Goal: Transaction & Acquisition: Book appointment/travel/reservation

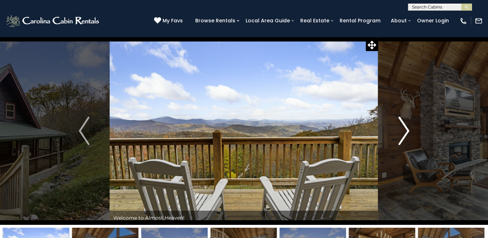
click at [407, 129] on img "Next" at bounding box center [404, 131] width 11 height 28
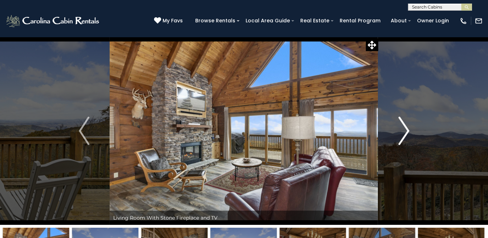
click at [406, 129] on img "Next" at bounding box center [404, 131] width 11 height 28
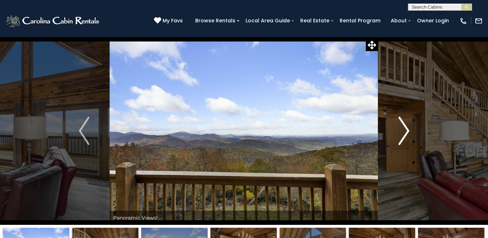
click at [406, 129] on img "Next" at bounding box center [404, 131] width 11 height 28
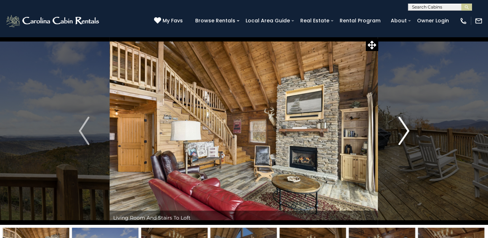
click at [406, 129] on img "Next" at bounding box center [404, 131] width 11 height 28
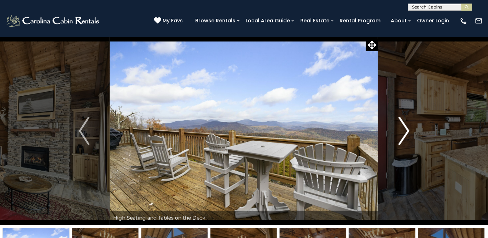
click at [406, 129] on img "Next" at bounding box center [404, 131] width 11 height 28
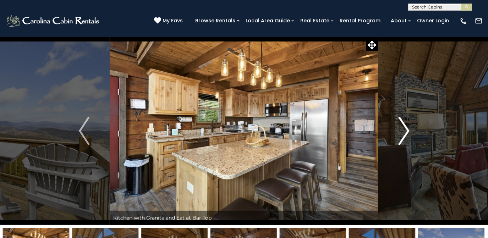
click at [406, 130] on img "Next" at bounding box center [404, 131] width 11 height 28
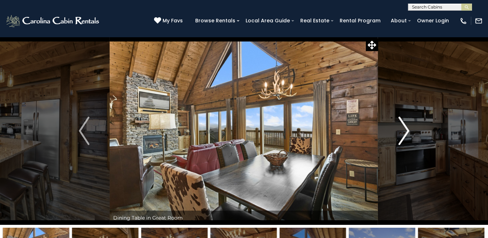
click at [406, 130] on img "Next" at bounding box center [404, 131] width 11 height 28
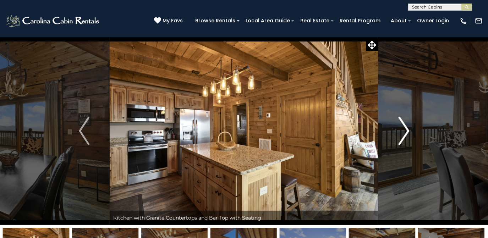
click at [406, 130] on img "Next" at bounding box center [404, 131] width 11 height 28
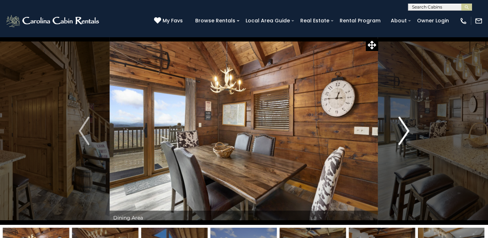
click at [406, 130] on img "Next" at bounding box center [404, 131] width 11 height 28
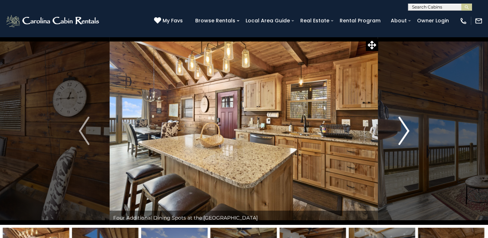
click at [406, 130] on img "Next" at bounding box center [404, 131] width 11 height 28
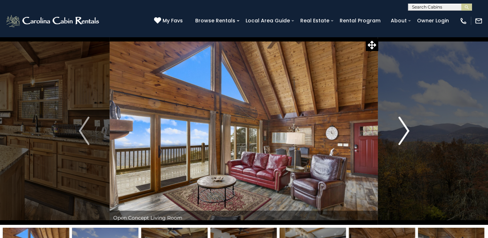
click at [406, 130] on img "Next" at bounding box center [404, 131] width 11 height 28
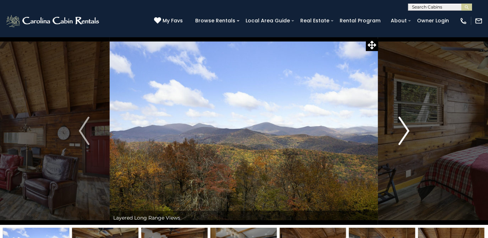
click at [406, 130] on img "Next" at bounding box center [404, 131] width 11 height 28
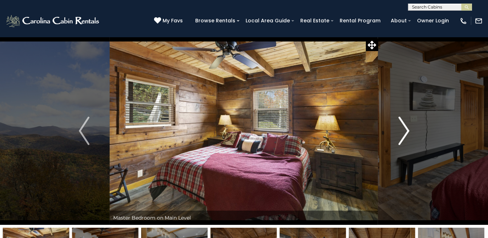
click at [406, 130] on img "Next" at bounding box center [404, 131] width 11 height 28
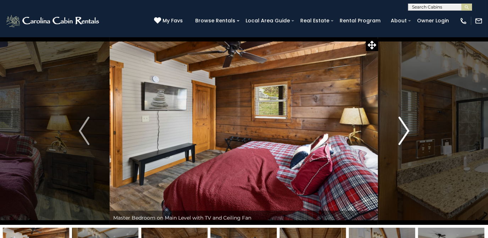
click at [406, 130] on img "Next" at bounding box center [404, 131] width 11 height 28
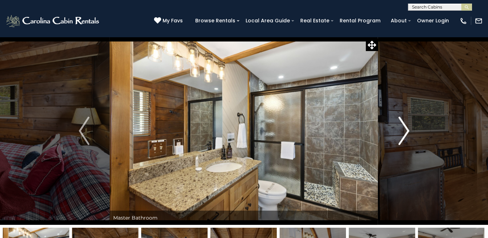
click at [406, 130] on img "Next" at bounding box center [404, 131] width 11 height 28
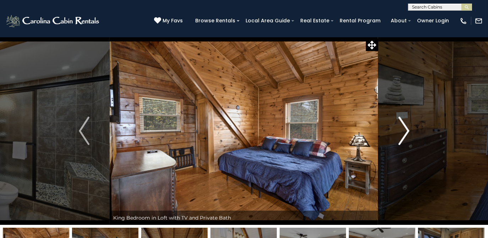
click at [406, 130] on img "Next" at bounding box center [404, 131] width 11 height 28
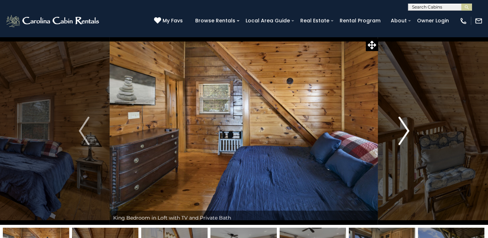
click at [406, 130] on img "Next" at bounding box center [404, 131] width 11 height 28
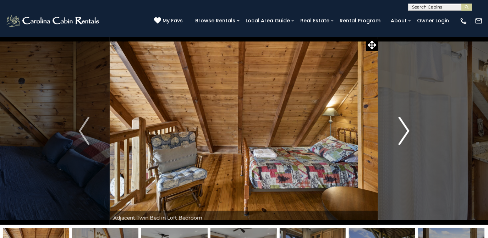
click at [406, 130] on img "Next" at bounding box center [404, 131] width 11 height 28
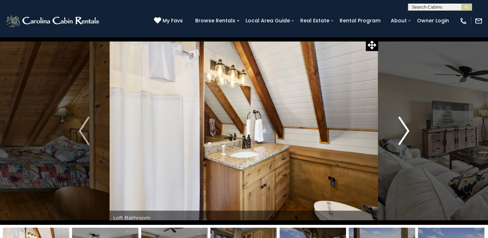
click at [406, 130] on img "Next" at bounding box center [404, 131] width 11 height 28
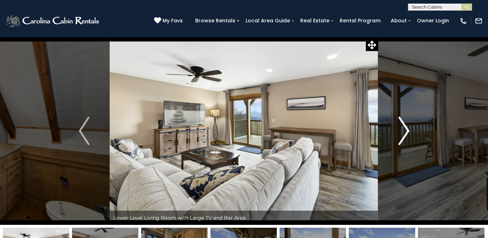
click at [406, 130] on img "Next" at bounding box center [404, 131] width 11 height 28
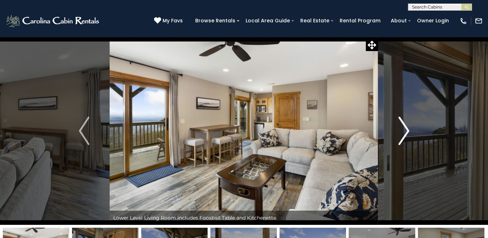
click at [406, 130] on img "Next" at bounding box center [404, 131] width 11 height 28
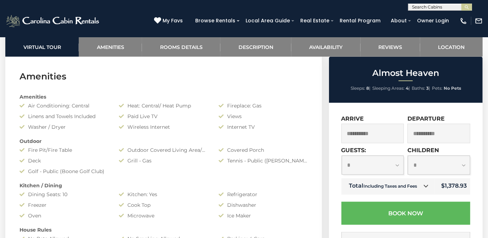
scroll to position [517, 0]
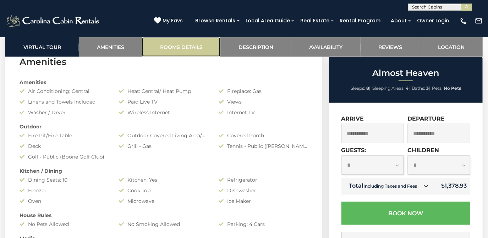
click at [188, 43] on link "Rooms Details" at bounding box center [181, 47] width 79 height 20
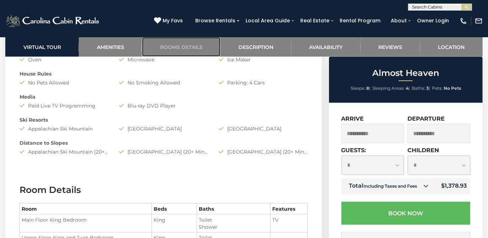
scroll to position [649, 0]
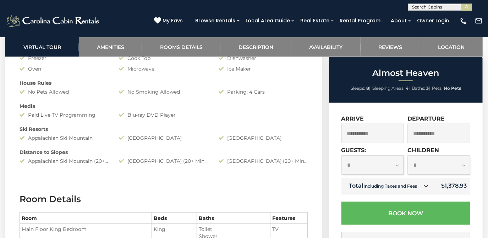
click at [420, 6] on input "text" at bounding box center [440, 8] width 62 height 7
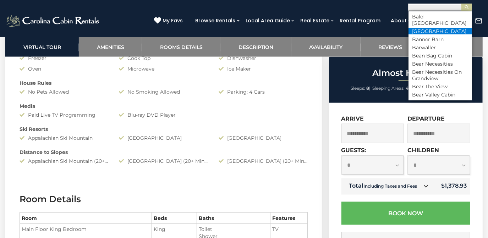
scroll to position [355, 0]
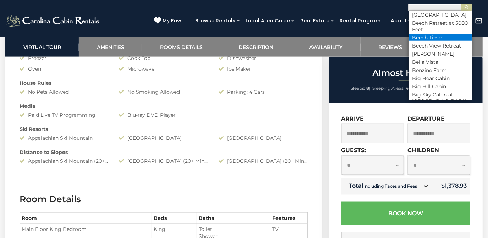
type input "*"
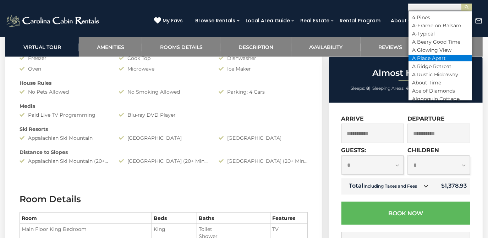
scroll to position [64, 0]
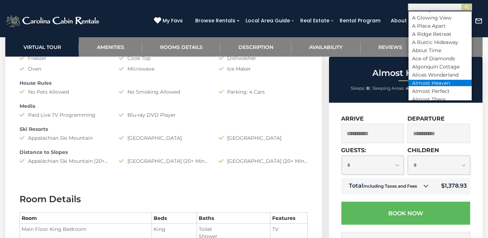
click at [448, 82] on li "Almost Heaven" at bounding box center [440, 83] width 63 height 6
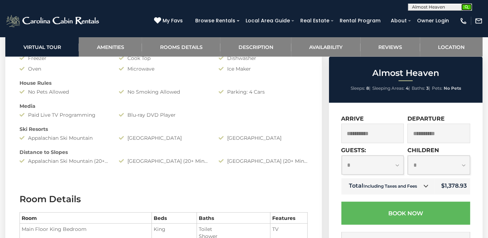
click at [467, 9] on img "submit" at bounding box center [467, 7] width 5 height 5
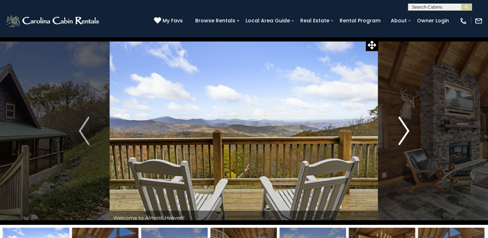
click at [410, 129] on button "Next" at bounding box center [405, 131] width 52 height 188
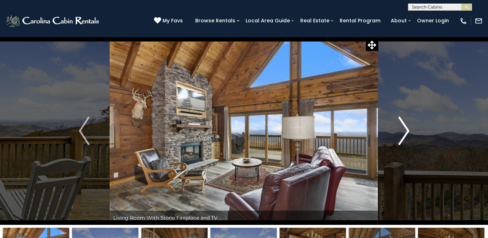
click at [410, 129] on button "Next" at bounding box center [405, 131] width 52 height 188
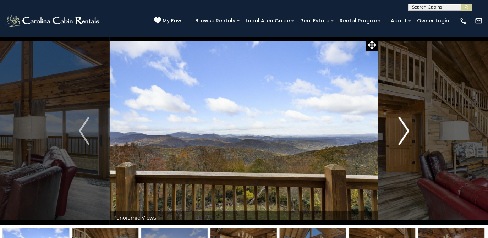
click at [410, 129] on button "Next" at bounding box center [405, 131] width 52 height 188
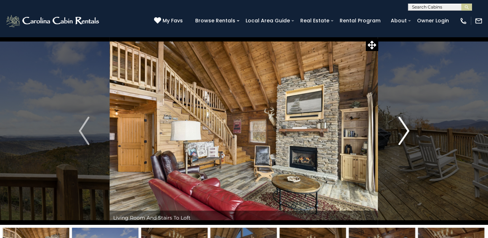
click at [410, 129] on button "Next" at bounding box center [405, 131] width 52 height 188
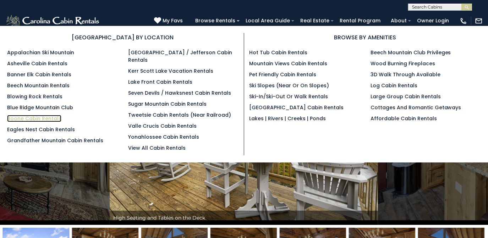
click at [23, 118] on link "Boone Cabin Rentals" at bounding box center [34, 118] width 54 height 7
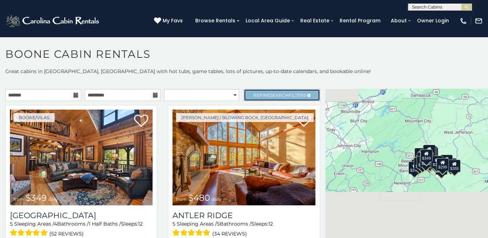
click at [270, 94] on span "Search" at bounding box center [279, 95] width 18 height 5
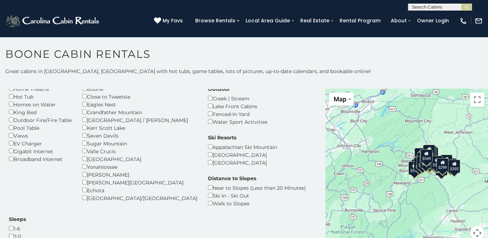
scroll to position [97, 0]
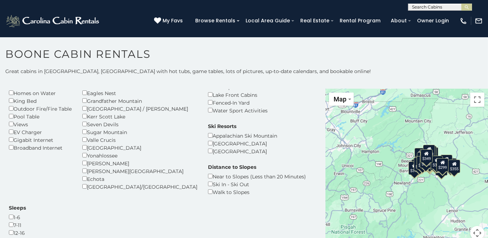
click at [13, 132] on div "EV Charger" at bounding box center [40, 132] width 63 height 8
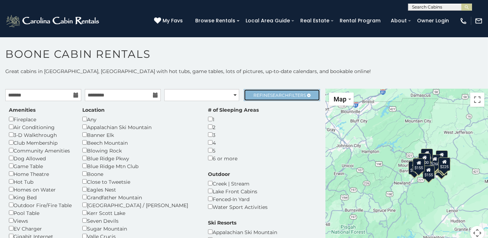
click at [274, 92] on link "Refine Search Filters" at bounding box center [282, 95] width 76 height 12
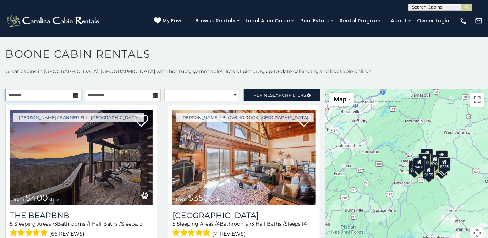
click at [60, 96] on input "text" at bounding box center [43, 95] width 76 height 12
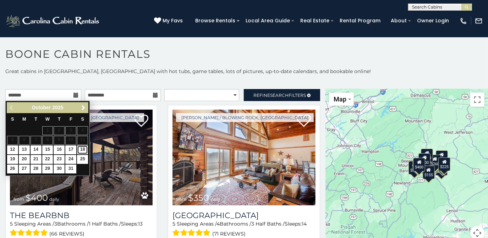
click at [82, 148] on link "18" at bounding box center [82, 150] width 11 height 9
type input "**********"
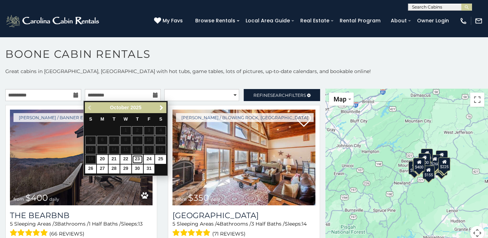
click at [139, 158] on link "23" at bounding box center [137, 159] width 11 height 9
type input "**********"
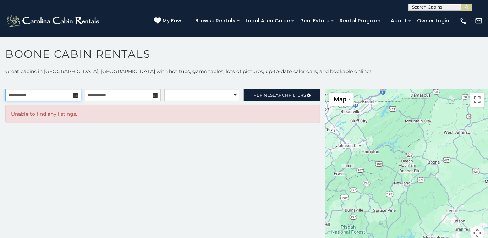
click at [63, 97] on input "**********" at bounding box center [43, 95] width 76 height 12
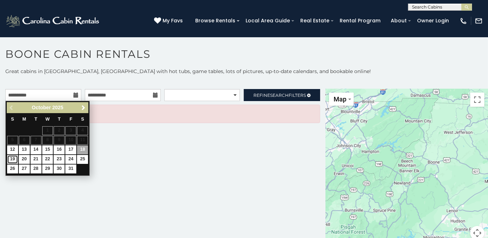
click at [11, 155] on link "19" at bounding box center [12, 159] width 11 height 9
type input "**********"
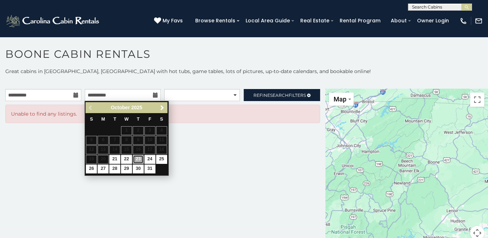
click at [137, 158] on link "23" at bounding box center [138, 159] width 11 height 9
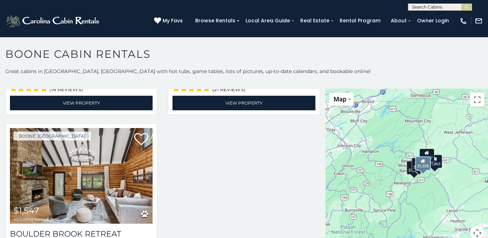
scroll to position [339, 0]
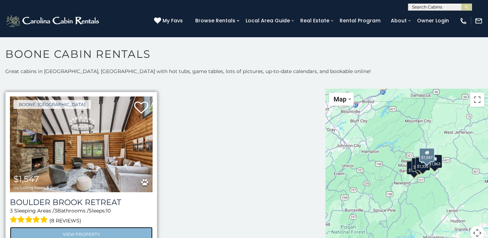
click at [57, 229] on link "View Property" at bounding box center [81, 234] width 143 height 15
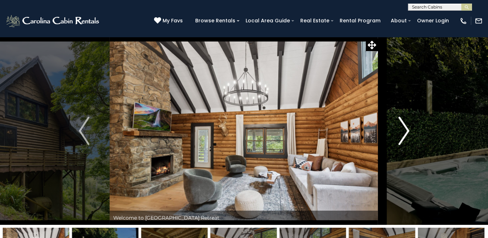
click at [406, 132] on img "Next" at bounding box center [404, 131] width 11 height 28
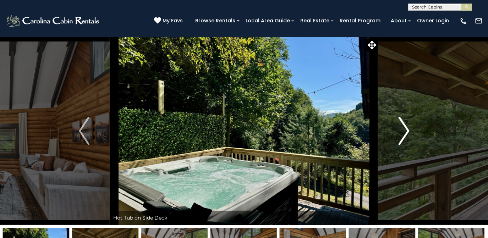
click at [406, 132] on img "Next" at bounding box center [404, 131] width 11 height 28
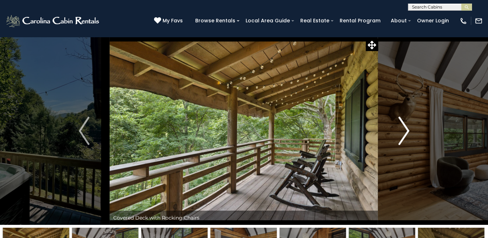
click at [406, 132] on img "Next" at bounding box center [404, 131] width 11 height 28
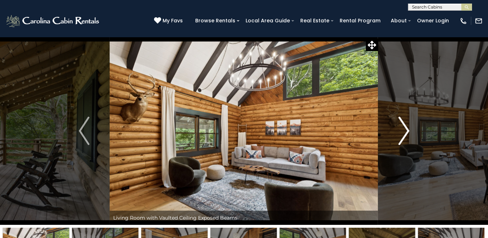
click at [406, 132] on img "Next" at bounding box center [404, 131] width 11 height 28
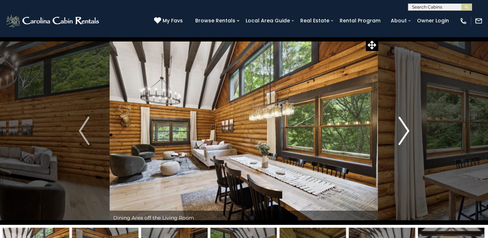
click at [406, 132] on img "Next" at bounding box center [404, 131] width 11 height 28
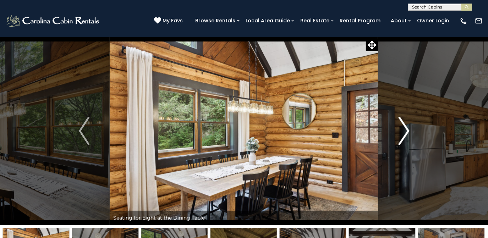
click at [406, 132] on img "Next" at bounding box center [404, 131] width 11 height 28
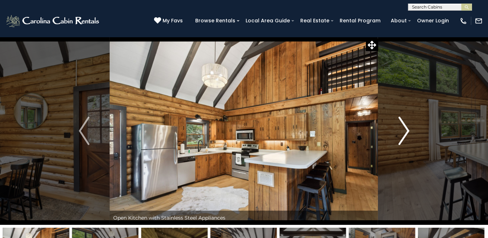
click at [406, 132] on img "Next" at bounding box center [404, 131] width 11 height 28
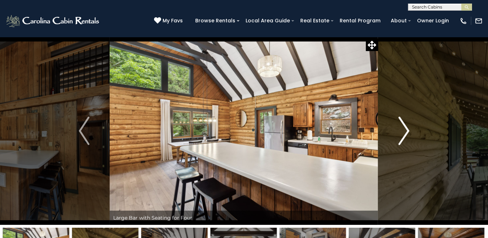
click at [406, 132] on img "Next" at bounding box center [404, 131] width 11 height 28
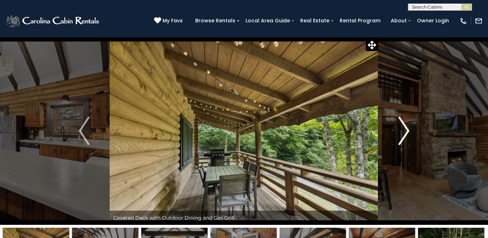
click at [406, 132] on img "Next" at bounding box center [404, 131] width 11 height 28
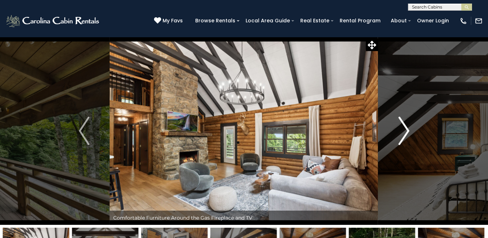
click at [406, 132] on img "Next" at bounding box center [404, 131] width 11 height 28
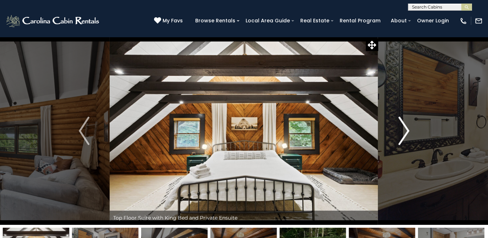
click at [406, 132] on img "Next" at bounding box center [404, 131] width 11 height 28
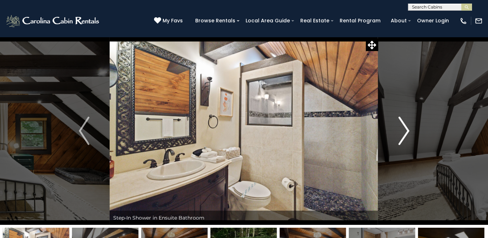
click at [406, 132] on img "Next" at bounding box center [404, 131] width 11 height 28
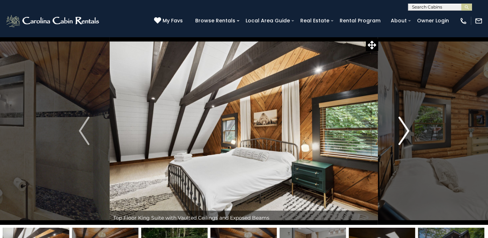
click at [406, 132] on img "Next" at bounding box center [404, 131] width 11 height 28
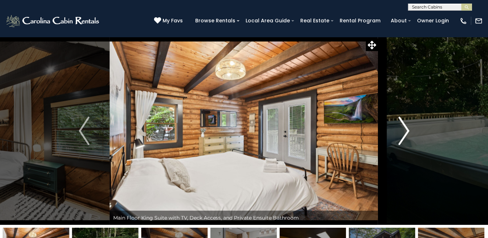
click at [406, 132] on img "Next" at bounding box center [404, 131] width 11 height 28
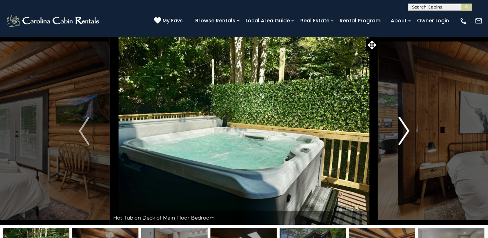
click at [406, 132] on img "Next" at bounding box center [404, 131] width 11 height 28
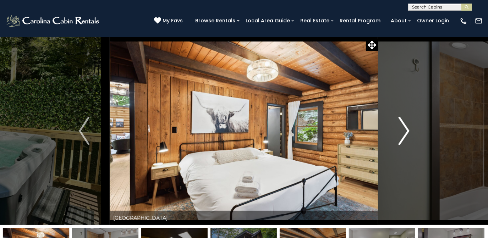
click at [406, 132] on img "Next" at bounding box center [404, 131] width 11 height 28
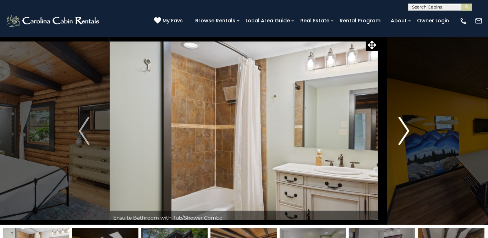
click at [406, 132] on img "Next" at bounding box center [404, 131] width 11 height 28
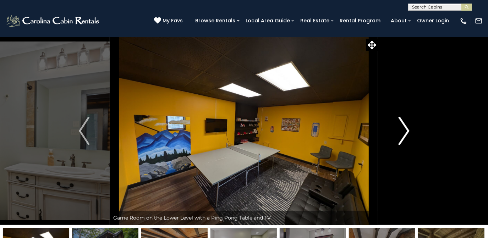
click at [406, 132] on img "Next" at bounding box center [404, 131] width 11 height 28
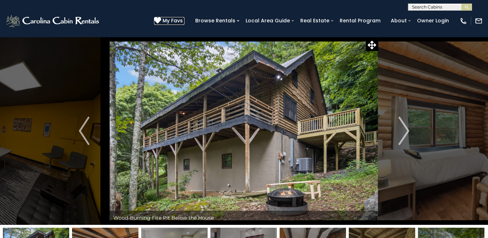
click at [177, 18] on span "My Favs" at bounding box center [173, 20] width 20 height 7
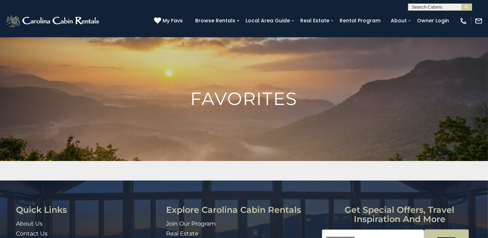
click at [242, 108] on h1 "Favorites" at bounding box center [244, 99] width 488 height 18
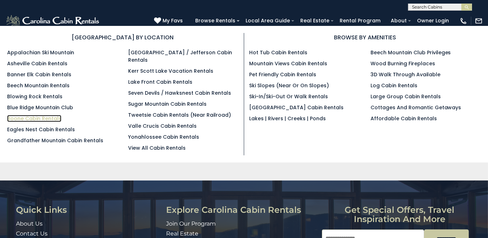
click at [22, 118] on link "Boone Cabin Rentals" at bounding box center [34, 118] width 54 height 7
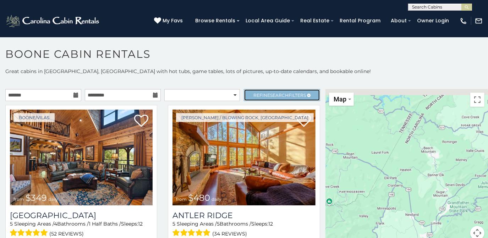
click at [302, 96] on span "Refine Search Filters" at bounding box center [280, 95] width 53 height 5
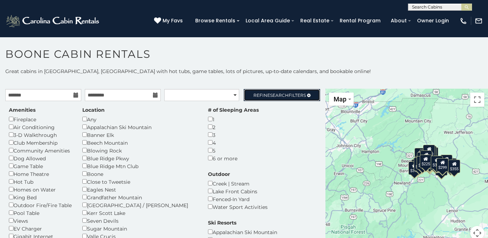
scroll to position [32, 0]
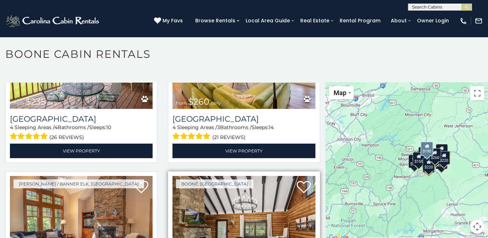
scroll to position [1033, 0]
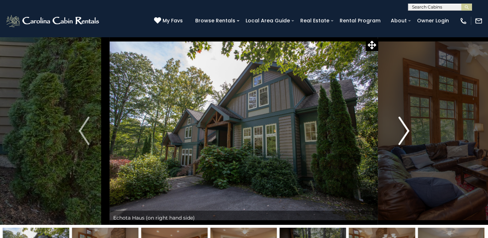
click at [406, 131] on img "Next" at bounding box center [404, 131] width 11 height 28
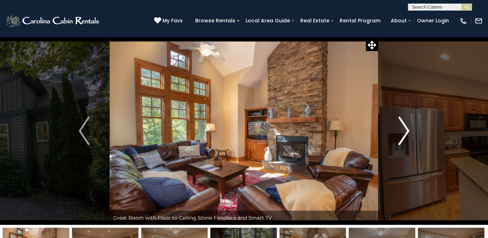
click at [406, 131] on img "Next" at bounding box center [404, 131] width 11 height 28
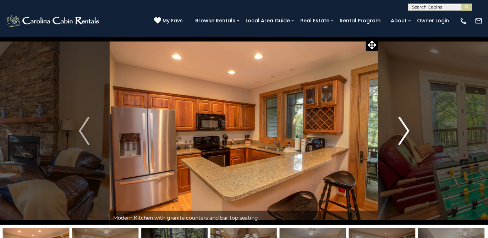
click at [406, 131] on img "Next" at bounding box center [404, 131] width 11 height 28
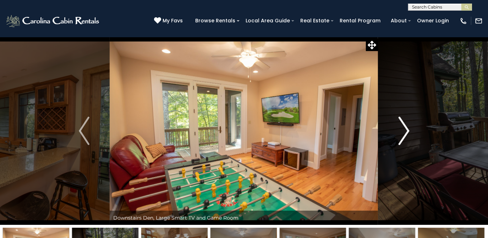
click at [406, 131] on img "Next" at bounding box center [404, 131] width 11 height 28
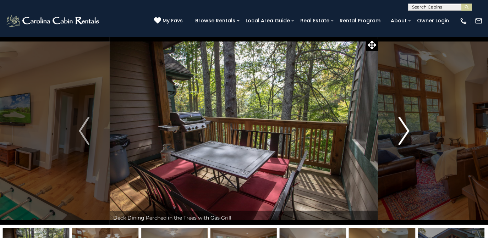
click at [406, 131] on img "Next" at bounding box center [404, 131] width 11 height 28
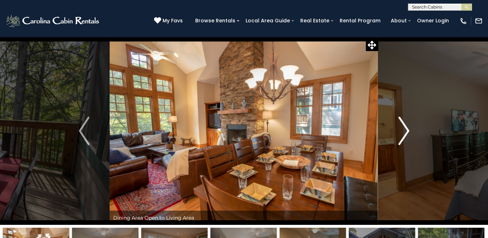
click at [408, 132] on img "Next" at bounding box center [404, 131] width 11 height 28
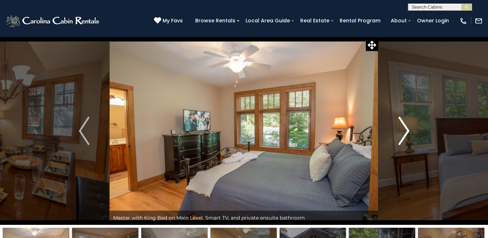
click at [408, 132] on img "Next" at bounding box center [404, 131] width 11 height 28
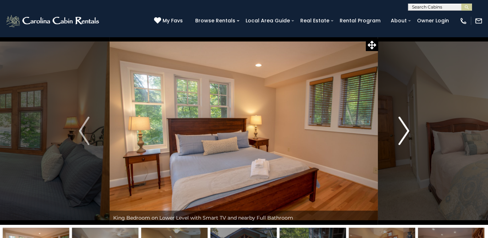
click at [408, 132] on img "Next" at bounding box center [404, 131] width 11 height 28
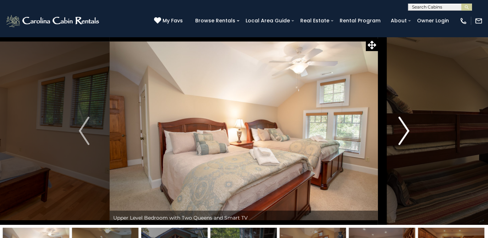
click at [408, 132] on img "Next" at bounding box center [404, 131] width 11 height 28
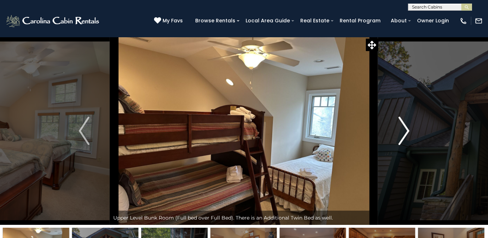
click at [408, 132] on img "Next" at bounding box center [404, 131] width 11 height 28
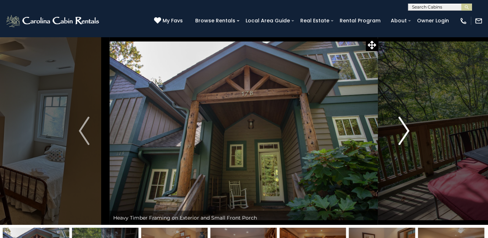
click at [408, 132] on img "Next" at bounding box center [404, 131] width 11 height 28
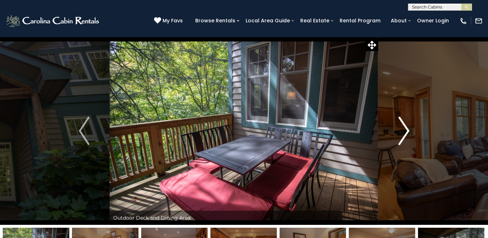
click at [408, 132] on img "Next" at bounding box center [404, 131] width 11 height 28
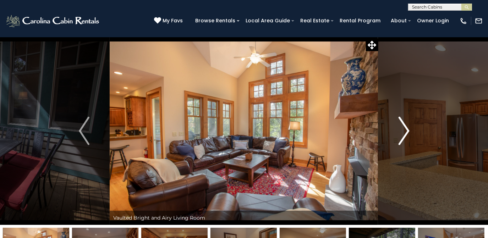
click at [408, 132] on img "Next" at bounding box center [404, 131] width 11 height 28
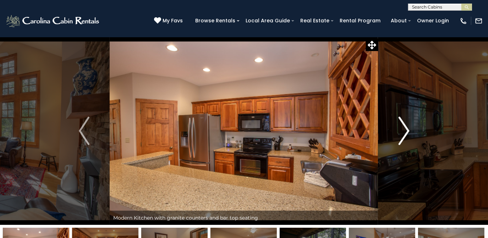
click at [408, 132] on img "Next" at bounding box center [404, 131] width 11 height 28
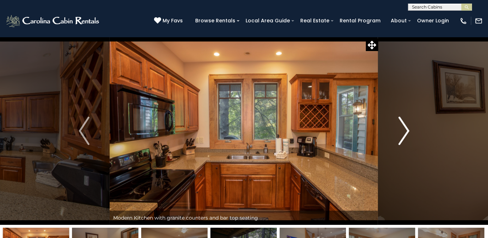
click at [408, 132] on img "Next" at bounding box center [404, 131] width 11 height 28
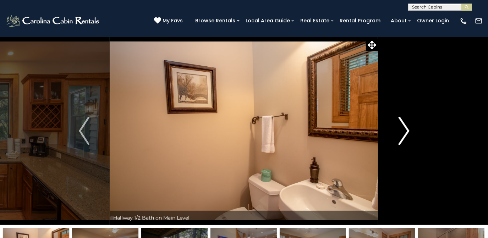
click at [408, 132] on img "Next" at bounding box center [404, 131] width 11 height 28
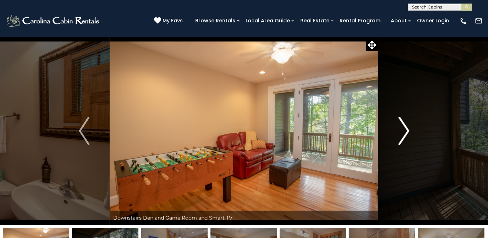
click at [408, 132] on img "Next" at bounding box center [404, 131] width 11 height 28
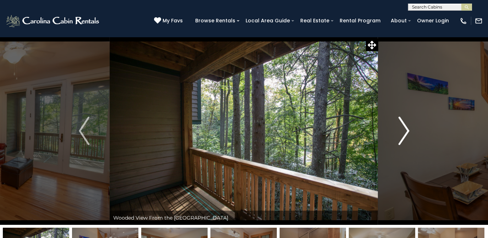
click at [408, 132] on img "Next" at bounding box center [404, 131] width 11 height 28
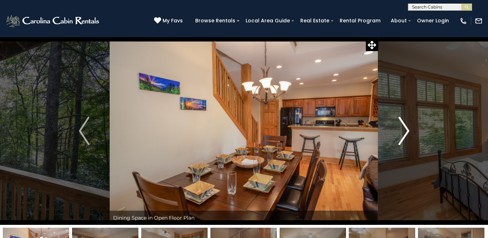
click at [408, 132] on img "Next" at bounding box center [404, 131] width 11 height 28
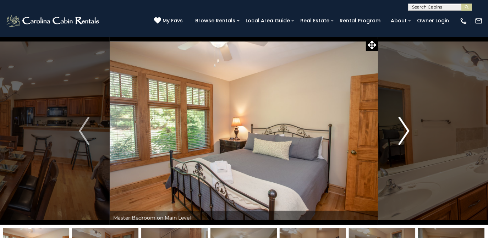
click at [408, 132] on img "Next" at bounding box center [404, 131] width 11 height 28
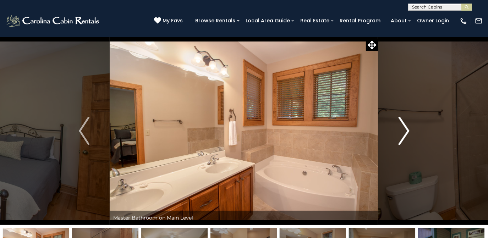
click at [408, 132] on img "Next" at bounding box center [404, 131] width 11 height 28
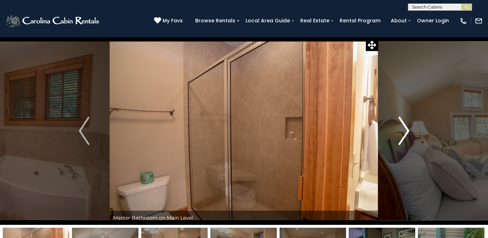
click at [408, 132] on img "Next" at bounding box center [404, 131] width 11 height 28
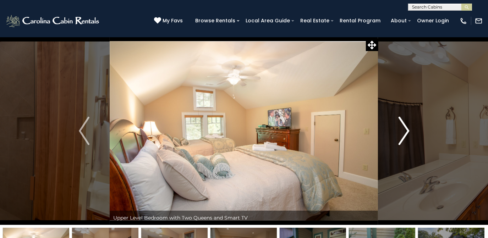
click at [408, 132] on img "Next" at bounding box center [404, 131] width 11 height 28
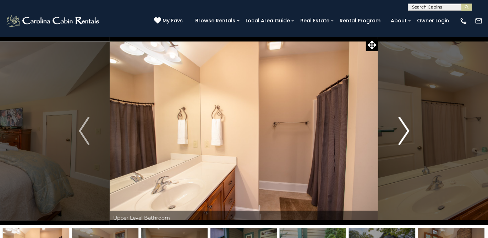
click at [408, 132] on img "Next" at bounding box center [404, 131] width 11 height 28
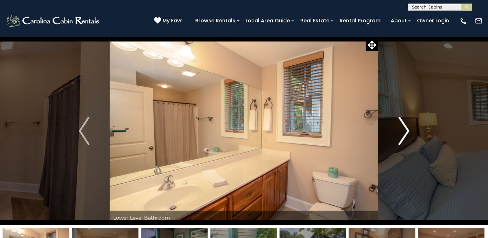
click at [408, 132] on img "Next" at bounding box center [404, 131] width 11 height 28
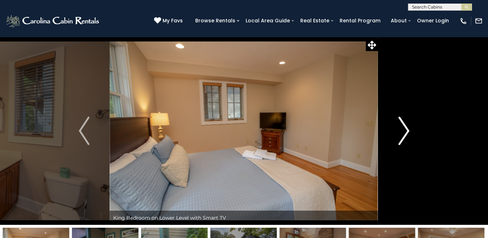
click at [408, 132] on img "Next" at bounding box center [404, 131] width 11 height 28
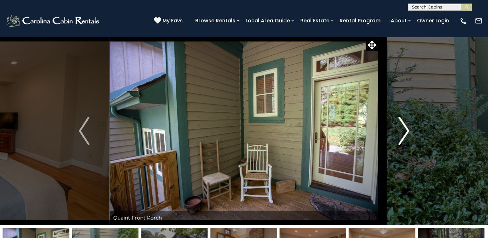
click at [408, 132] on img "Next" at bounding box center [404, 131] width 11 height 28
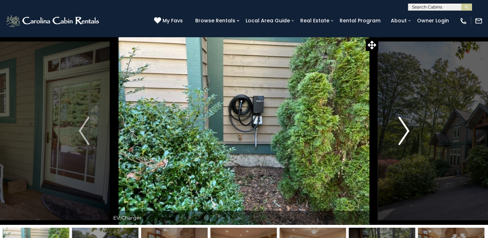
click at [408, 132] on img "Next" at bounding box center [404, 131] width 11 height 28
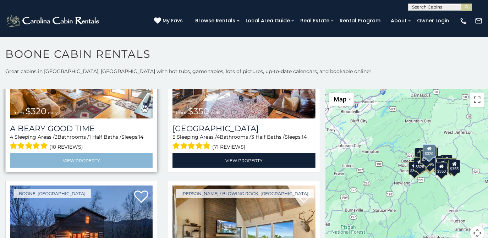
scroll to position [1873, 0]
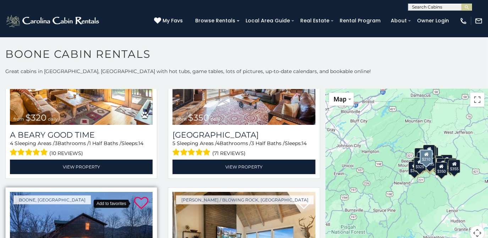
click at [139, 196] on icon at bounding box center [141, 203] width 14 height 14
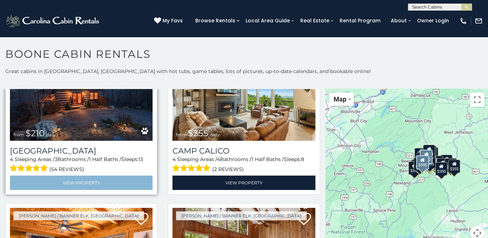
scroll to position [2002, 0]
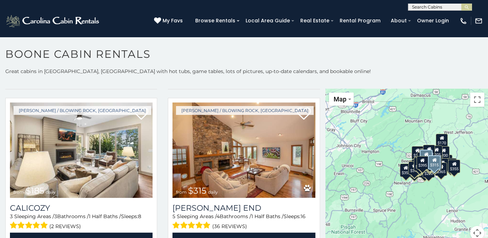
scroll to position [2745, 0]
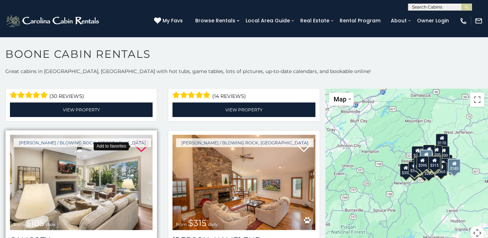
click at [137, 139] on icon at bounding box center [141, 146] width 14 height 14
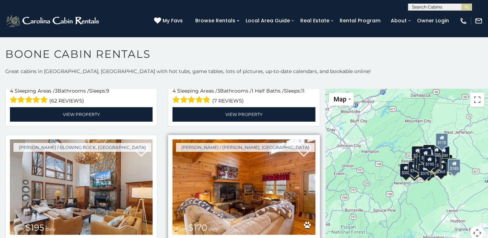
scroll to position [3197, 0]
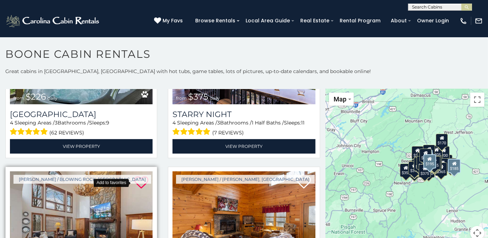
click at [139, 176] on icon at bounding box center [141, 183] width 14 height 14
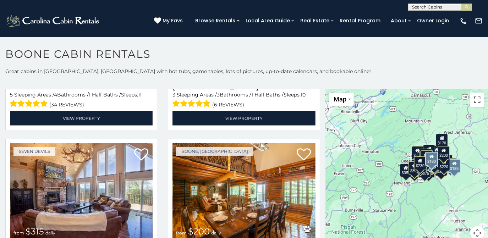
scroll to position [4036, 0]
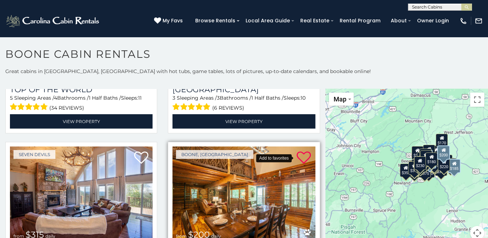
click at [299, 151] on icon at bounding box center [304, 158] width 14 height 14
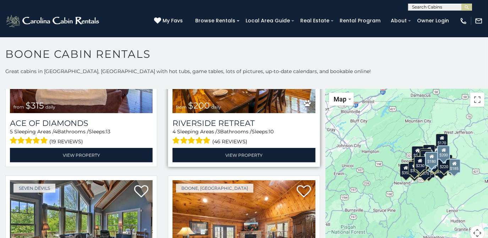
scroll to position [4198, 0]
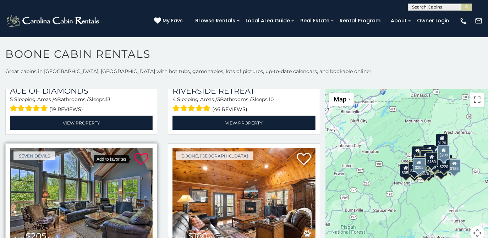
click at [140, 152] on icon at bounding box center [141, 159] width 14 height 14
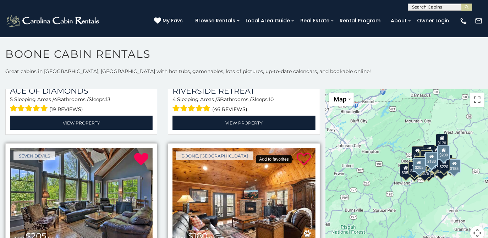
click at [300, 152] on icon at bounding box center [304, 159] width 14 height 14
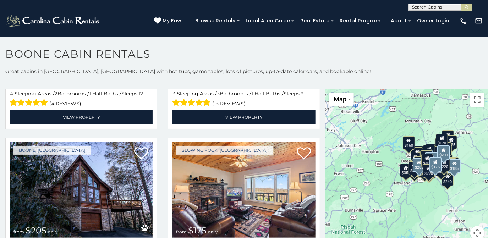
scroll to position [4682, 0]
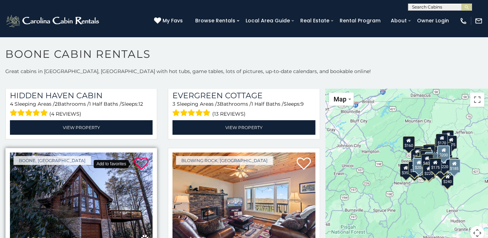
click at [139, 157] on icon at bounding box center [141, 164] width 14 height 14
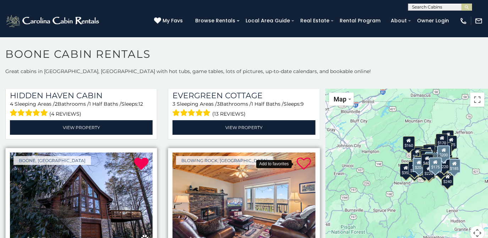
click at [299, 157] on icon at bounding box center [304, 164] width 14 height 14
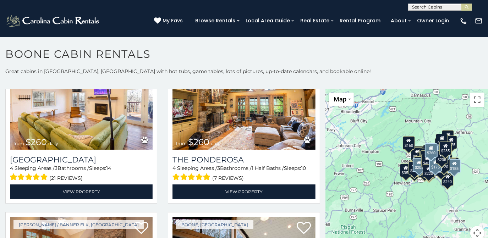
scroll to position [5328, 0]
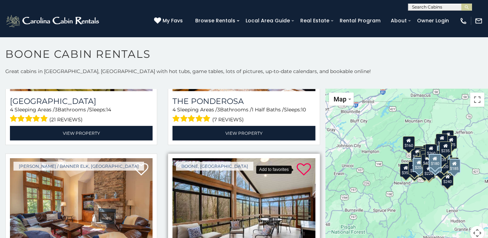
click at [300, 163] on icon at bounding box center [304, 170] width 14 height 14
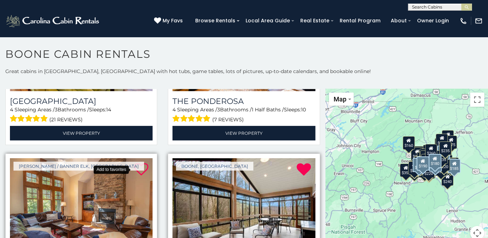
click at [134, 163] on icon at bounding box center [141, 170] width 14 height 14
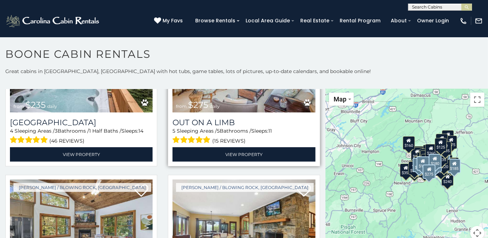
scroll to position [5813, 0]
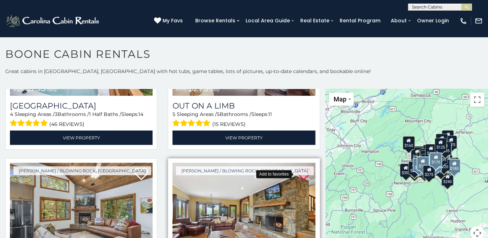
click at [302, 167] on icon at bounding box center [304, 174] width 14 height 14
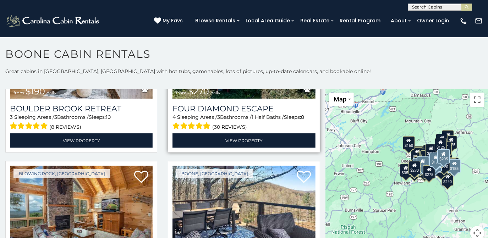
scroll to position [6135, 0]
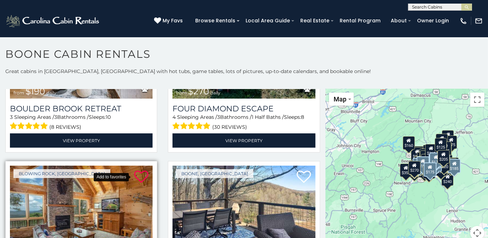
click at [141, 170] on icon at bounding box center [141, 177] width 14 height 14
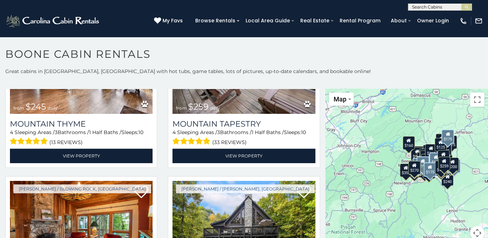
scroll to position [6620, 0]
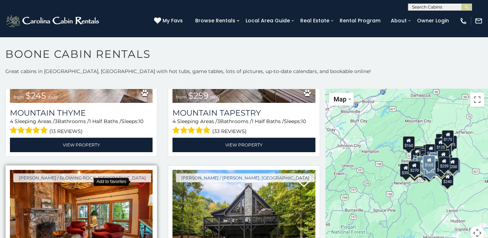
click at [141, 174] on icon at bounding box center [141, 181] width 14 height 14
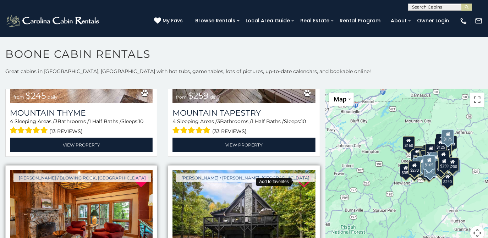
click at [297, 174] on icon at bounding box center [304, 181] width 14 height 14
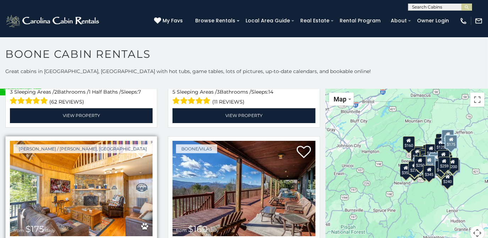
scroll to position [6943, 0]
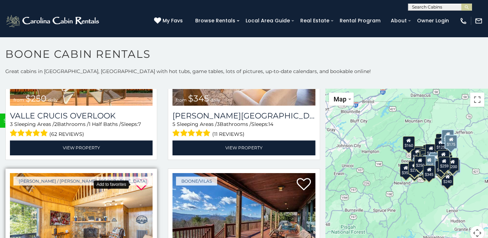
click at [143, 178] on icon at bounding box center [141, 185] width 14 height 14
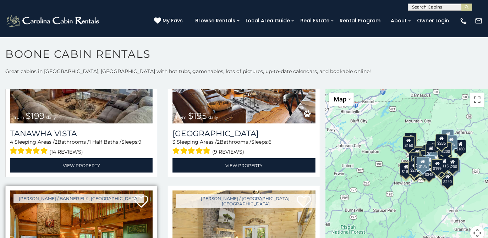
scroll to position [7746, 0]
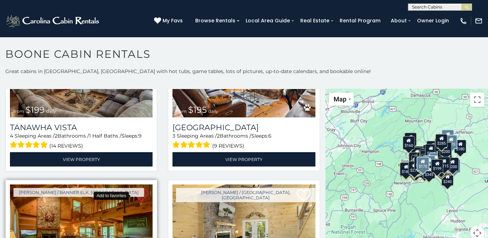
click at [142, 189] on icon at bounding box center [141, 196] width 14 height 14
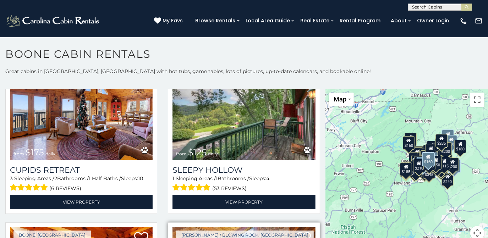
scroll to position [8876, 0]
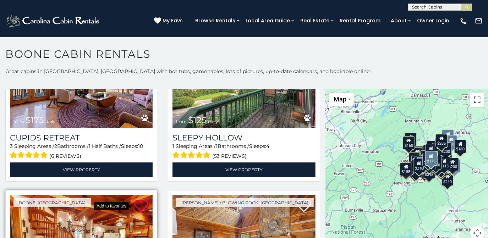
click at [136, 199] on icon at bounding box center [141, 206] width 14 height 14
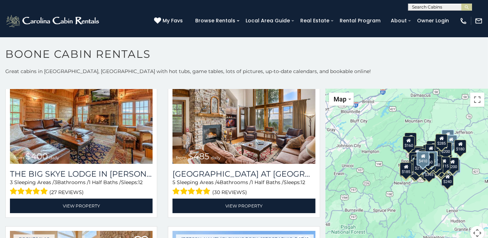
scroll to position [964, 0]
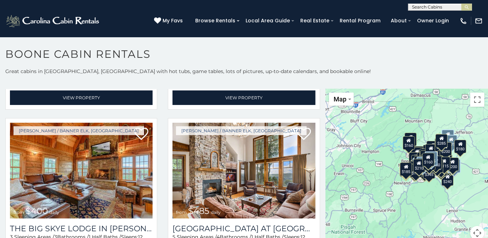
click at [164, 18] on div "(828) 295-6000 My Favs Browse Rentals Local Area Guide Activities & Attractions…" at bounding box center [244, 24] width 488 height 27
click at [173, 19] on link "My Favs" at bounding box center [169, 21] width 31 height 8
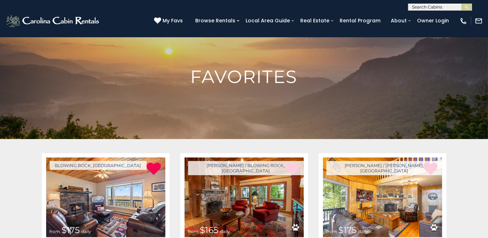
scroll to position [97, 0]
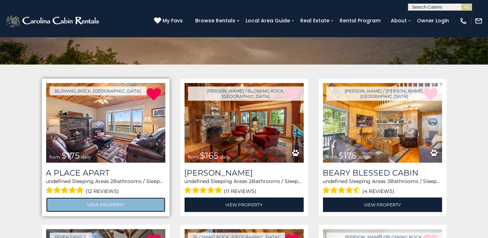
click at [103, 206] on link "View Property" at bounding box center [105, 205] width 119 height 15
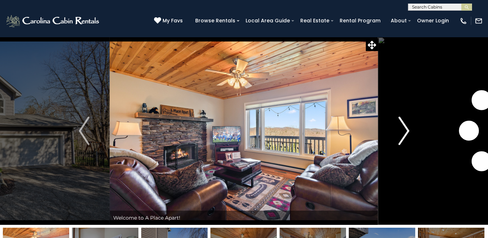
click at [409, 130] on img "Next" at bounding box center [404, 131] width 11 height 28
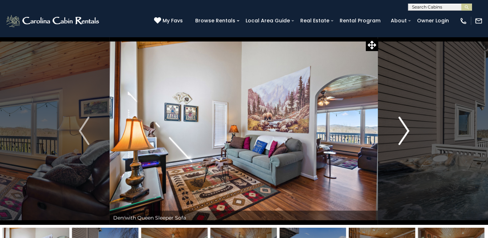
click at [409, 130] on img "Next" at bounding box center [404, 131] width 11 height 28
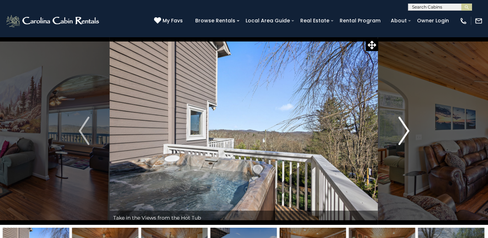
click at [409, 129] on img "Next" at bounding box center [404, 131] width 11 height 28
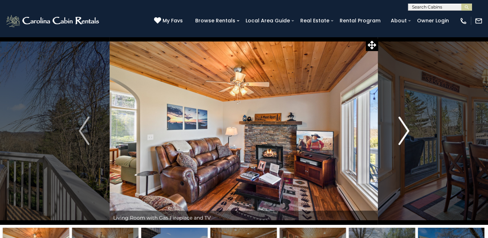
click at [409, 129] on img "Next" at bounding box center [404, 131] width 11 height 28
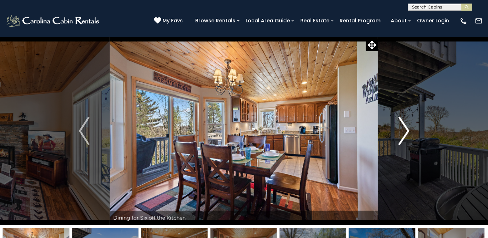
click at [409, 129] on img "Next" at bounding box center [404, 131] width 11 height 28
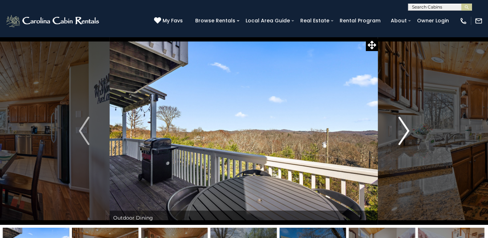
click at [409, 129] on img "Next" at bounding box center [404, 131] width 11 height 28
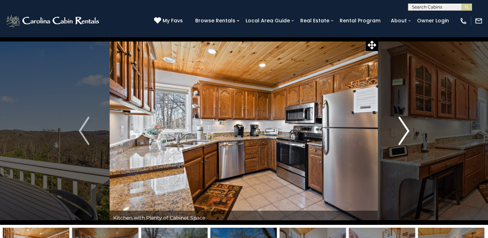
click at [409, 129] on img "Next" at bounding box center [404, 131] width 11 height 28
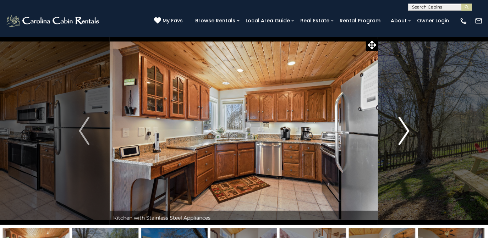
click at [409, 129] on img "Next" at bounding box center [404, 131] width 11 height 28
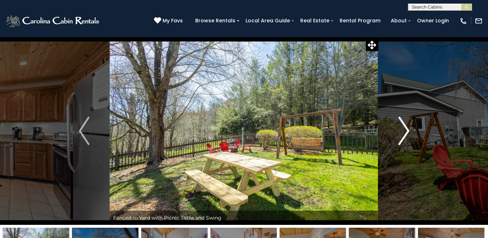
click at [409, 129] on img "Next" at bounding box center [404, 131] width 11 height 28
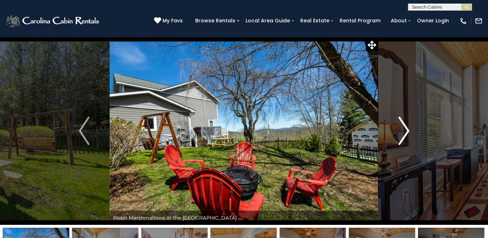
click at [409, 130] on img "Next" at bounding box center [404, 131] width 11 height 28
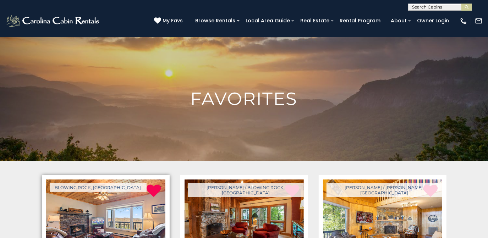
scroll to position [97, 0]
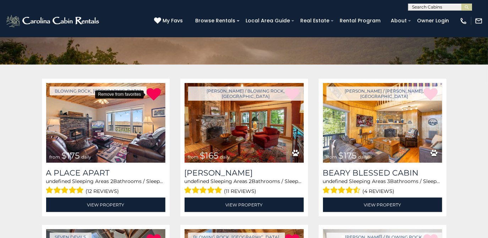
drag, startPoint x: 157, startPoint y: 91, endPoint x: 276, endPoint y: 31, distance: 133.6
click at [157, 91] on icon at bounding box center [154, 94] width 14 height 14
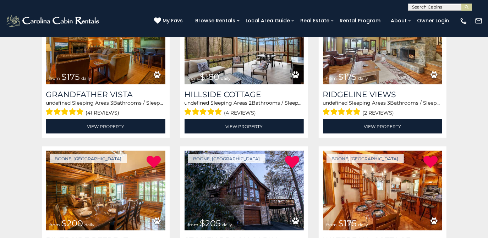
scroll to position [613, 0]
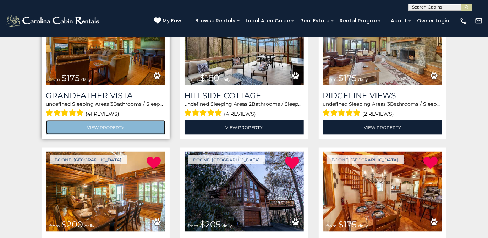
click at [109, 129] on link "View Property" at bounding box center [105, 127] width 119 height 15
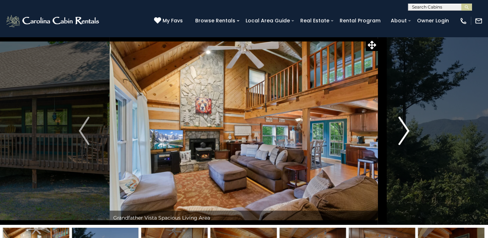
click at [404, 135] on img "Next" at bounding box center [404, 131] width 11 height 28
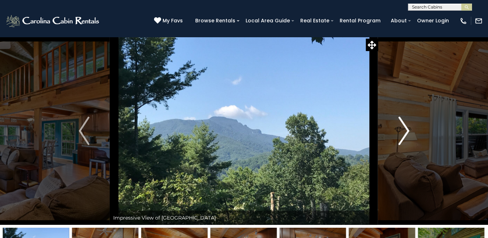
click at [404, 135] on img "Next" at bounding box center [404, 131] width 11 height 28
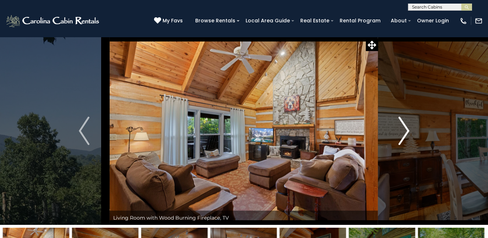
click at [404, 135] on img "Next" at bounding box center [404, 131] width 11 height 28
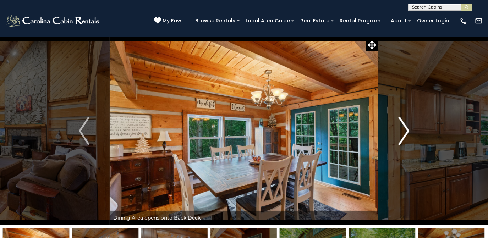
click at [404, 135] on img "Next" at bounding box center [404, 131] width 11 height 28
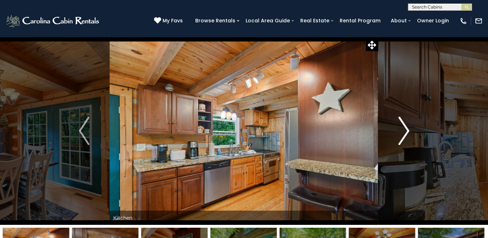
click at [404, 135] on img "Next" at bounding box center [404, 131] width 11 height 28
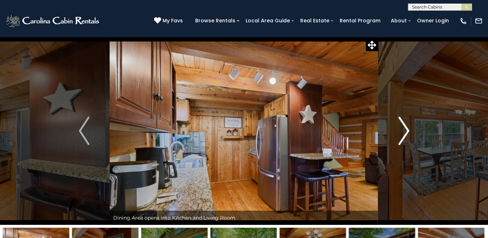
click at [405, 135] on img "Next" at bounding box center [404, 131] width 11 height 28
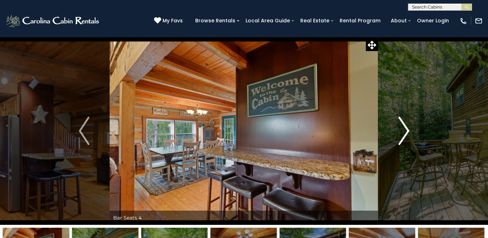
click at [405, 135] on img "Next" at bounding box center [404, 131] width 11 height 28
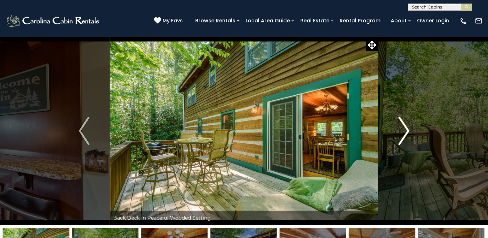
click at [405, 135] on img "Next" at bounding box center [404, 131] width 11 height 28
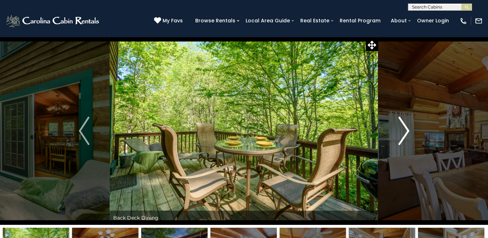
click at [405, 135] on img "Next" at bounding box center [404, 131] width 11 height 28
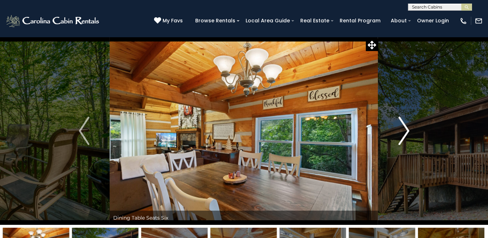
click at [405, 135] on img "Next" at bounding box center [404, 131] width 11 height 28
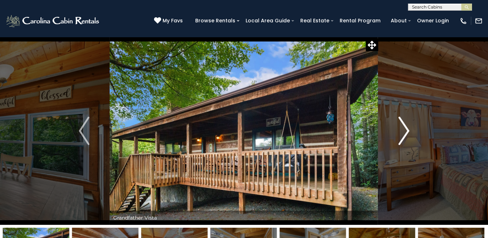
click at [405, 135] on img "Next" at bounding box center [404, 131] width 11 height 28
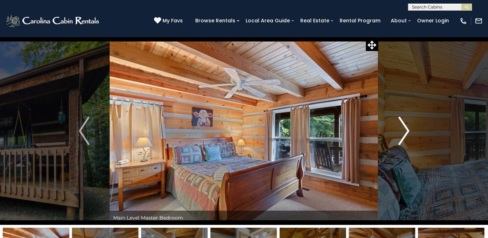
click at [405, 135] on img "Next" at bounding box center [404, 131] width 11 height 28
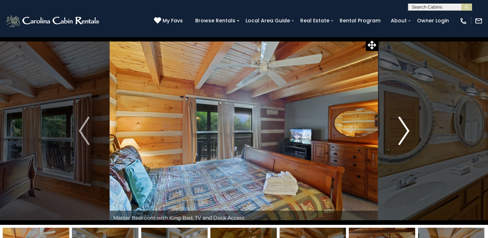
click at [405, 135] on img "Next" at bounding box center [404, 131] width 11 height 28
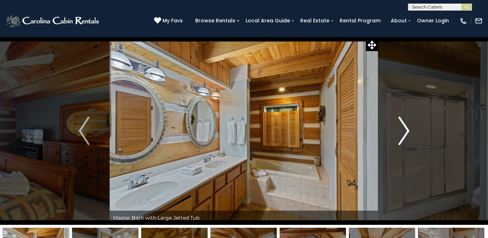
click at [405, 135] on img "Next" at bounding box center [404, 131] width 11 height 28
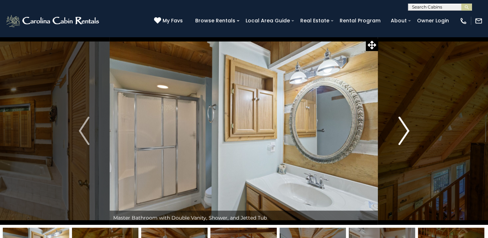
click at [405, 135] on img "Next" at bounding box center [404, 131] width 11 height 28
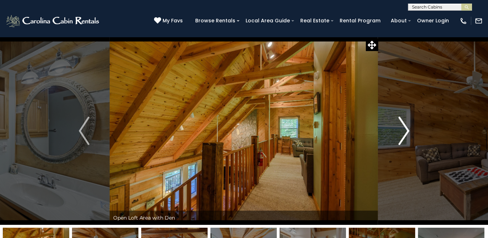
click at [405, 135] on img "Next" at bounding box center [404, 131] width 11 height 28
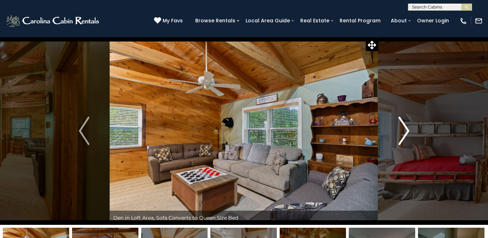
click at [405, 135] on img "Next" at bounding box center [404, 131] width 11 height 28
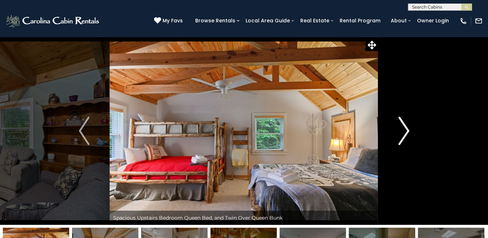
click at [405, 135] on img "Next" at bounding box center [404, 131] width 11 height 28
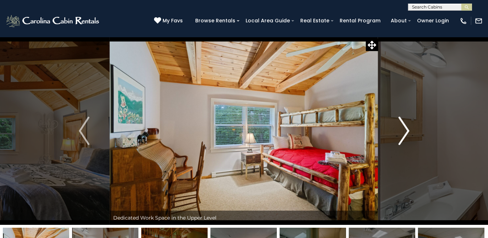
click at [405, 135] on img "Next" at bounding box center [404, 131] width 11 height 28
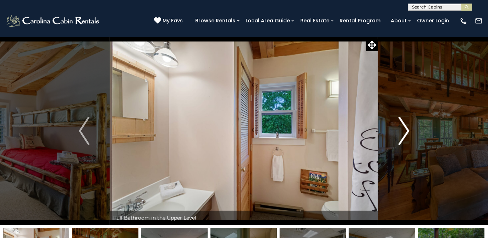
click at [405, 135] on img "Next" at bounding box center [404, 131] width 11 height 28
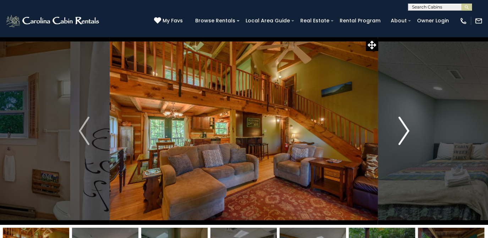
click at [405, 135] on img "Next" at bounding box center [404, 131] width 11 height 28
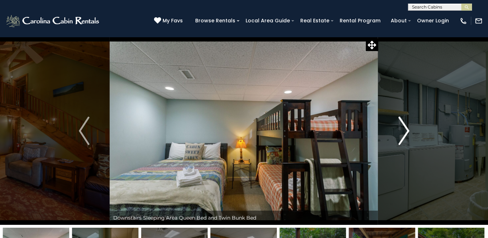
click at [405, 135] on img "Next" at bounding box center [404, 131] width 11 height 28
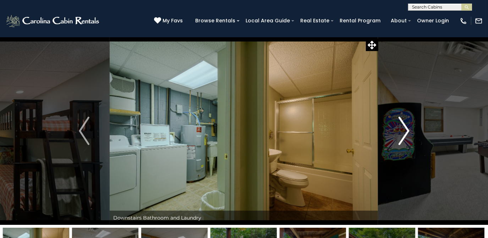
click at [405, 135] on img "Next" at bounding box center [404, 131] width 11 height 28
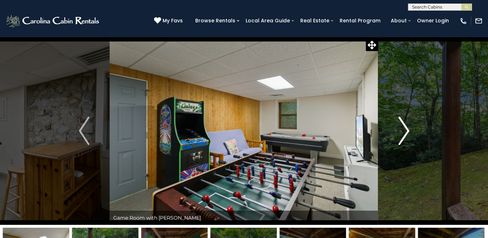
click at [404, 138] on img "Next" at bounding box center [404, 131] width 11 height 28
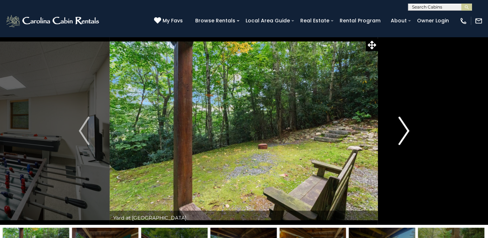
click at [404, 138] on img "Next" at bounding box center [404, 131] width 11 height 28
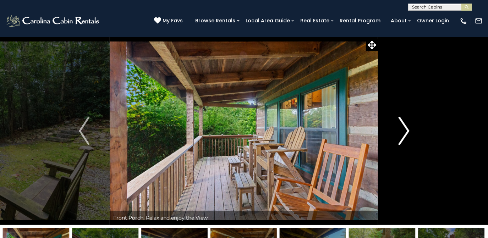
click at [404, 138] on img "Next" at bounding box center [404, 131] width 11 height 28
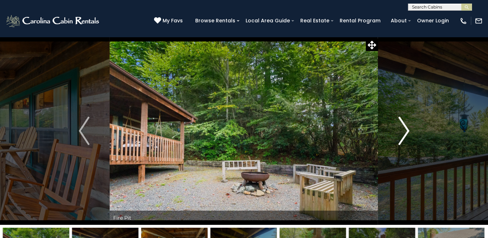
click at [404, 138] on img "Next" at bounding box center [404, 131] width 11 height 28
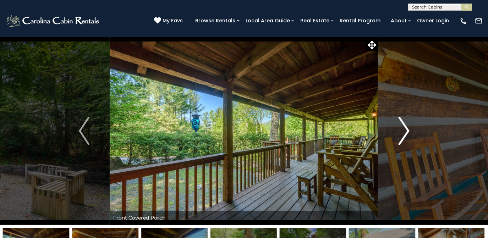
click at [404, 138] on img "Next" at bounding box center [404, 131] width 11 height 28
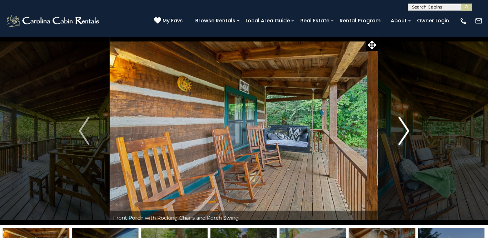
click at [404, 138] on img "Next" at bounding box center [404, 131] width 11 height 28
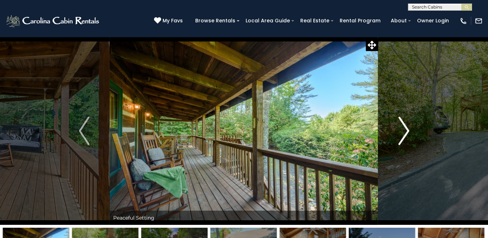
click at [404, 138] on img "Next" at bounding box center [404, 131] width 11 height 28
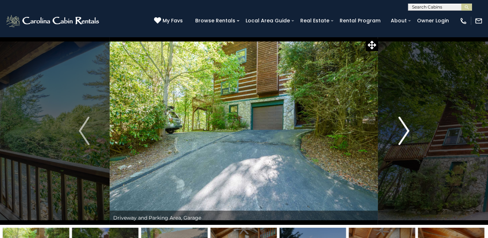
click at [404, 138] on img "Next" at bounding box center [404, 131] width 11 height 28
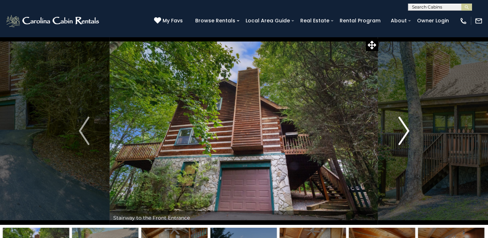
click at [404, 138] on img "Next" at bounding box center [404, 131] width 11 height 28
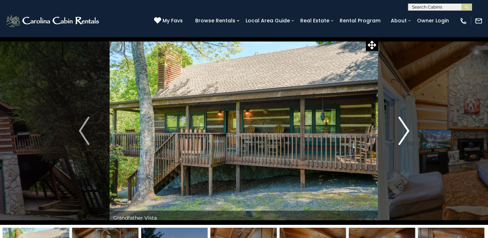
click at [404, 138] on img "Next" at bounding box center [404, 131] width 11 height 28
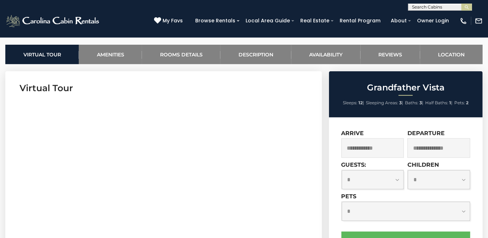
scroll to position [291, 0]
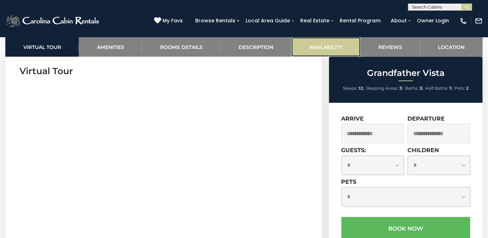
click at [317, 42] on link "Availability" at bounding box center [326, 47] width 69 height 20
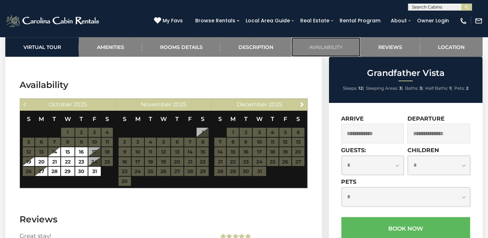
scroll to position [1520, 0]
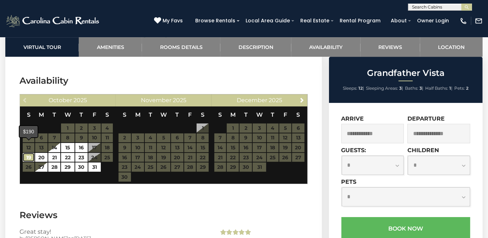
click at [28, 153] on link "19" at bounding box center [29, 157] width 12 height 9
type input "**********"
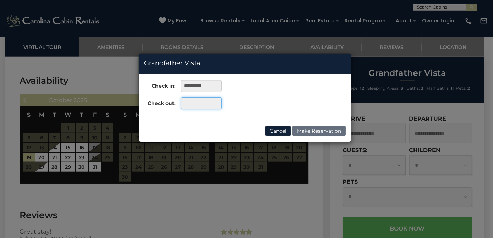
click at [202, 105] on input "text" at bounding box center [201, 103] width 41 height 12
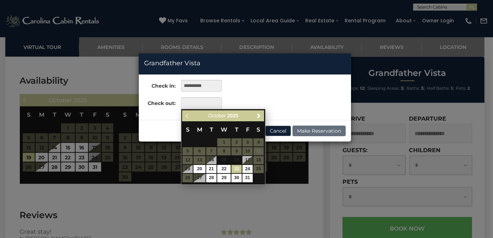
click at [237, 168] on link "23" at bounding box center [237, 169] width 10 height 8
type input "**********"
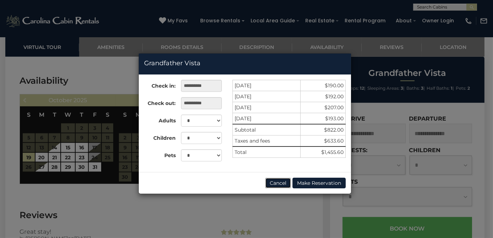
click at [274, 184] on button "Cancel" at bounding box center [278, 183] width 26 height 11
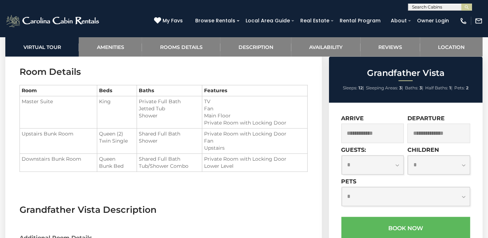
scroll to position [810, 0]
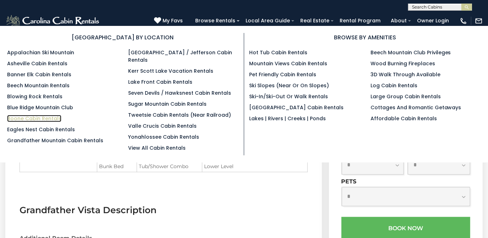
click at [26, 117] on link "Boone Cabin Rentals" at bounding box center [34, 118] width 54 height 7
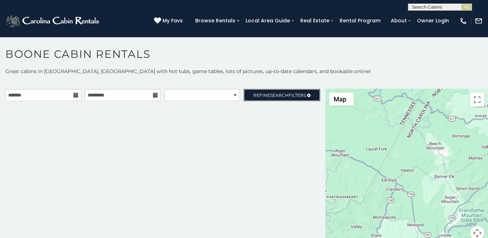
click at [257, 94] on span "Refine Search Filters" at bounding box center [280, 95] width 53 height 5
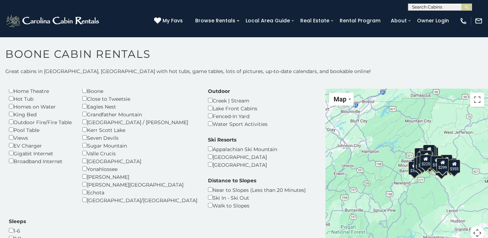
scroll to position [97, 0]
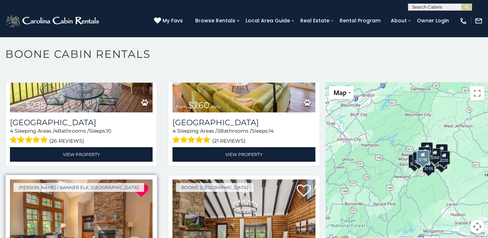
scroll to position [1062, 0]
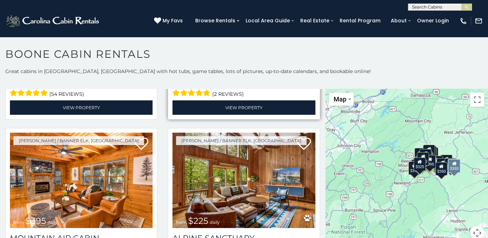
scroll to position [2099, 0]
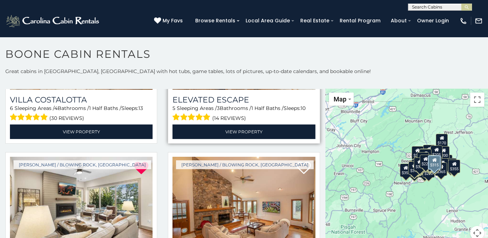
scroll to position [2755, 0]
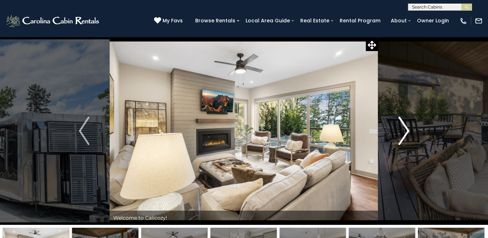
click at [409, 128] on img "Next" at bounding box center [404, 131] width 11 height 28
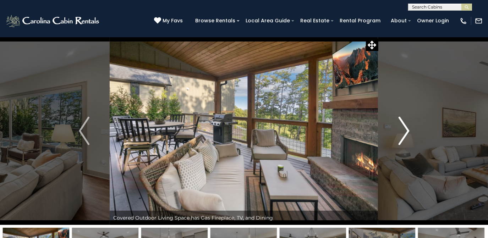
click at [409, 128] on img "Next" at bounding box center [404, 131] width 11 height 28
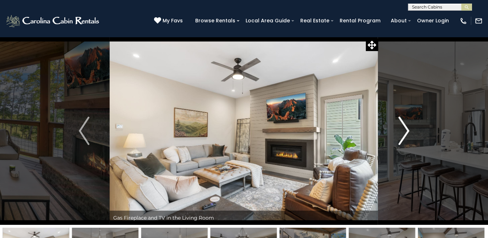
click at [409, 128] on img "Next" at bounding box center [404, 131] width 11 height 28
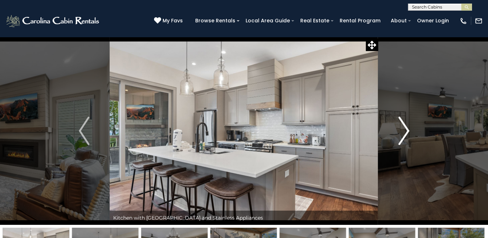
click at [409, 129] on img "Next" at bounding box center [404, 131] width 11 height 28
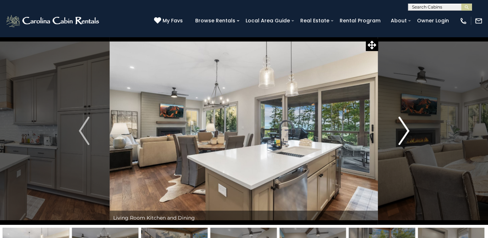
click at [409, 129] on img "Next" at bounding box center [404, 131] width 11 height 28
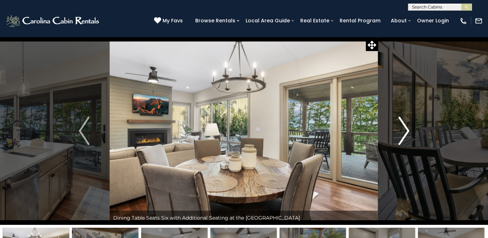
click at [409, 129] on img "Next" at bounding box center [404, 131] width 11 height 28
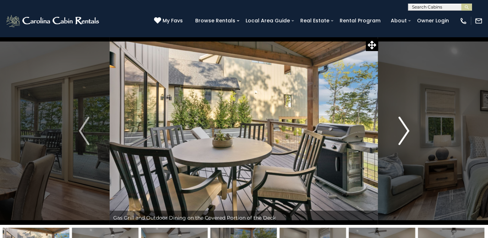
click at [409, 129] on img "Next" at bounding box center [404, 131] width 11 height 28
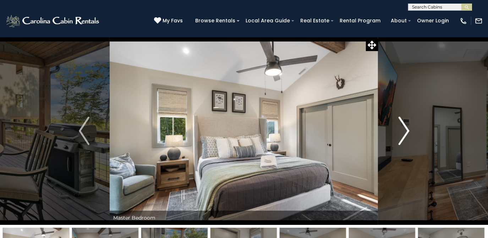
click at [409, 129] on img "Next" at bounding box center [404, 131] width 11 height 28
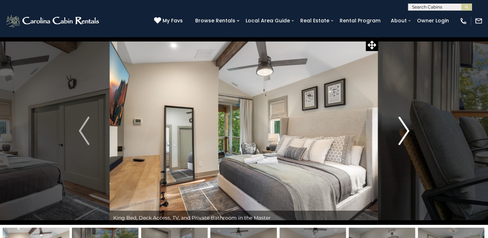
click at [409, 129] on img "Next" at bounding box center [404, 131] width 11 height 28
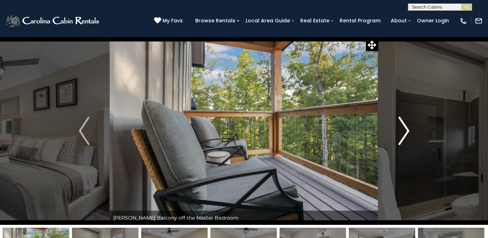
click at [409, 129] on img "Next" at bounding box center [404, 131] width 11 height 28
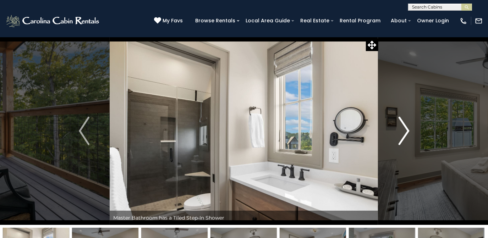
click at [409, 129] on img "Next" at bounding box center [404, 131] width 11 height 28
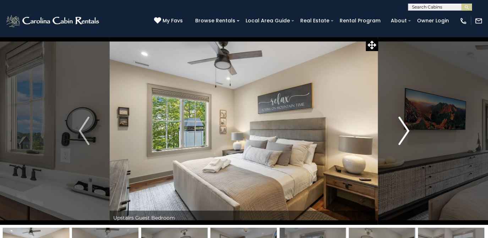
click at [409, 129] on img "Next" at bounding box center [404, 131] width 11 height 28
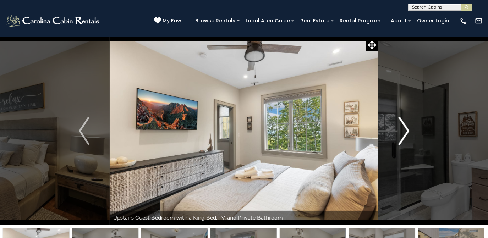
click at [409, 129] on img "Next" at bounding box center [404, 131] width 11 height 28
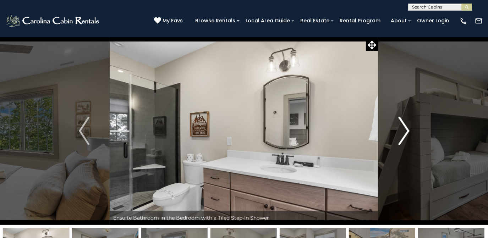
click at [409, 129] on img "Next" at bounding box center [404, 131] width 11 height 28
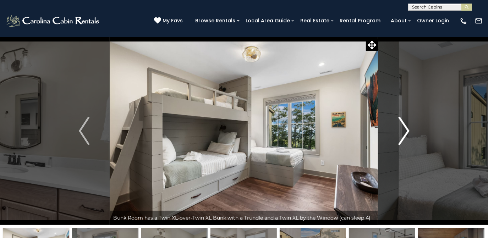
click at [408, 131] on img "Next" at bounding box center [404, 131] width 11 height 28
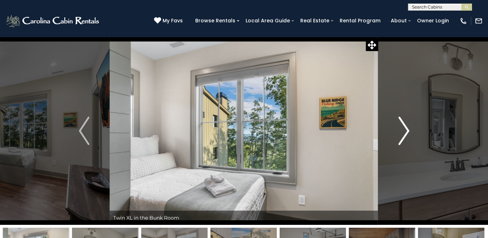
click at [408, 130] on img "Next" at bounding box center [404, 131] width 11 height 28
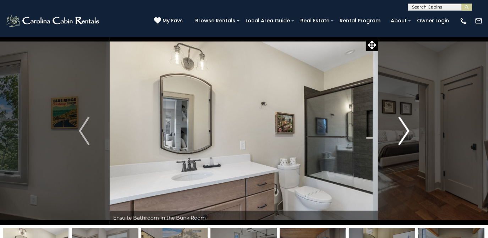
click at [408, 130] on img "Next" at bounding box center [404, 131] width 11 height 28
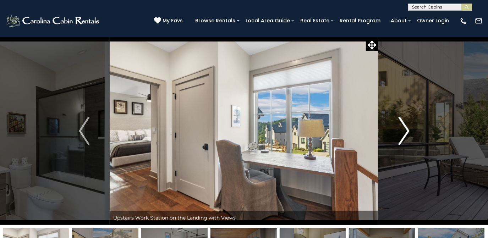
click at [408, 130] on img "Next" at bounding box center [404, 131] width 11 height 28
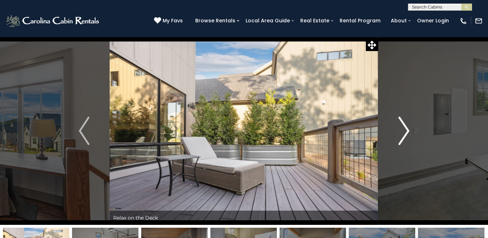
click at [408, 130] on img "Next" at bounding box center [404, 131] width 11 height 28
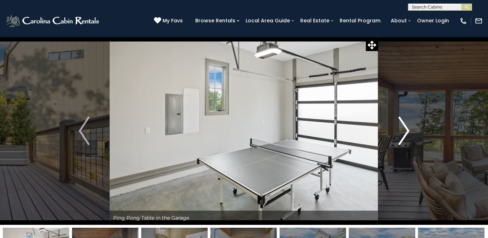
click at [408, 130] on img "Next" at bounding box center [404, 131] width 11 height 28
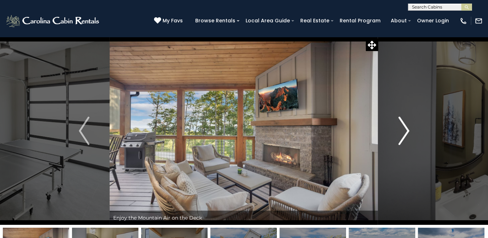
click at [408, 130] on img "Next" at bounding box center [404, 131] width 11 height 28
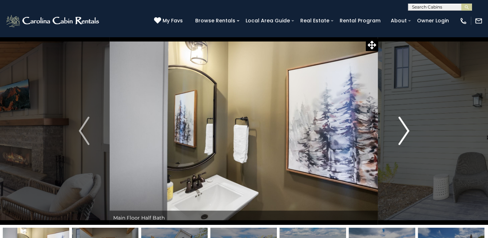
click at [408, 130] on img "Next" at bounding box center [404, 131] width 11 height 28
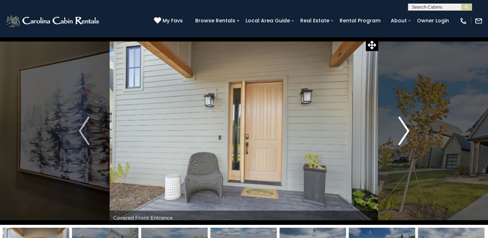
click at [408, 130] on img "Next" at bounding box center [404, 131] width 11 height 28
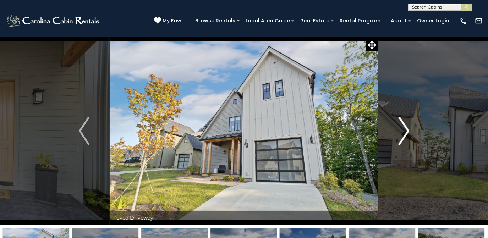
click at [409, 130] on img "Next" at bounding box center [404, 131] width 11 height 28
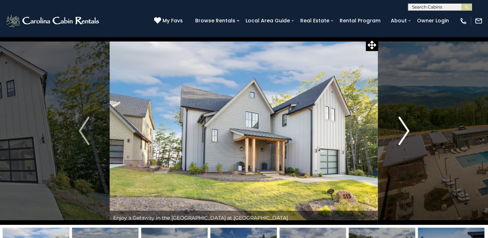
click at [409, 130] on img "Next" at bounding box center [404, 131] width 11 height 28
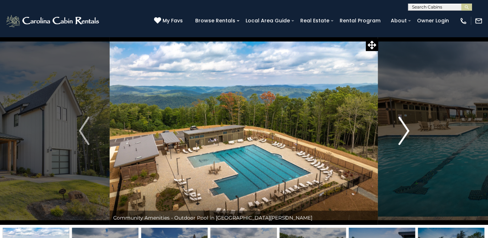
click at [409, 130] on img "Next" at bounding box center [404, 131] width 11 height 28
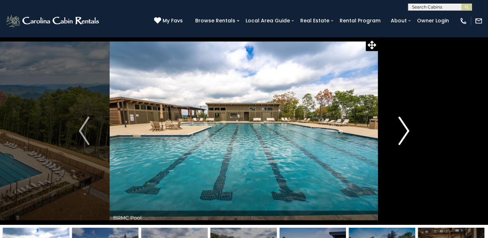
click at [409, 130] on img "Next" at bounding box center [404, 131] width 11 height 28
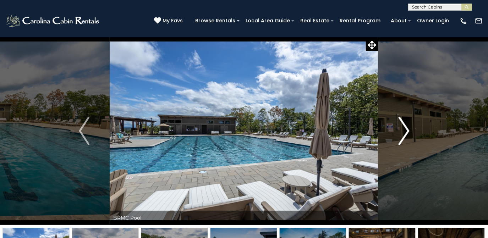
click at [409, 130] on img "Next" at bounding box center [404, 131] width 11 height 28
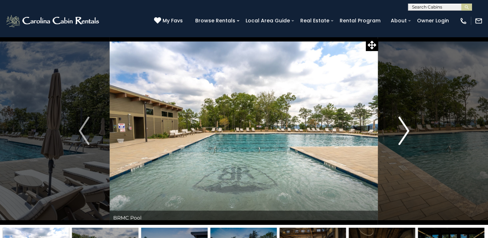
click at [409, 130] on img "Next" at bounding box center [404, 131] width 11 height 28
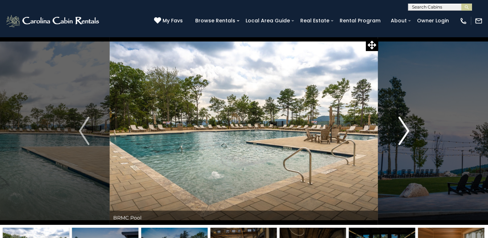
click at [409, 130] on img "Next" at bounding box center [404, 131] width 11 height 28
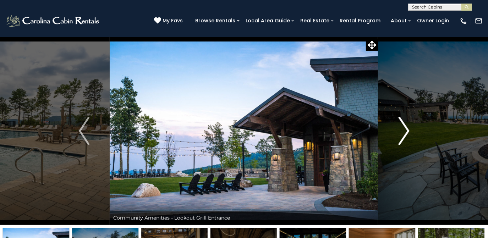
click at [409, 130] on img "Next" at bounding box center [404, 131] width 11 height 28
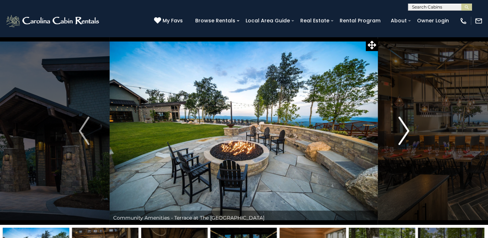
click at [409, 130] on img "Next" at bounding box center [404, 131] width 11 height 28
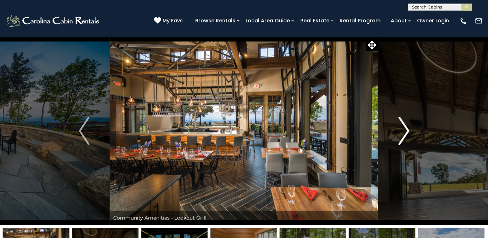
click at [409, 130] on img "Next" at bounding box center [404, 131] width 11 height 28
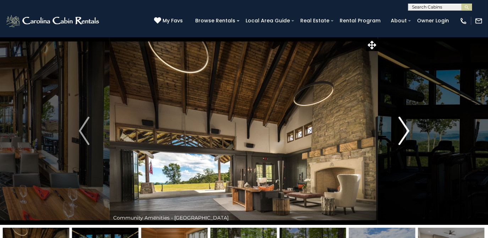
click at [409, 130] on img "Next" at bounding box center [404, 131] width 11 height 28
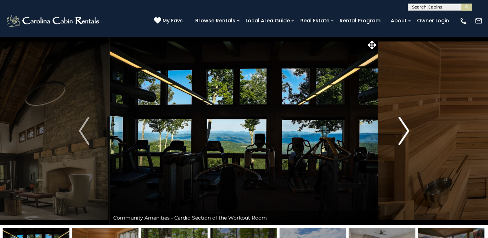
click at [409, 130] on img "Next" at bounding box center [404, 131] width 11 height 28
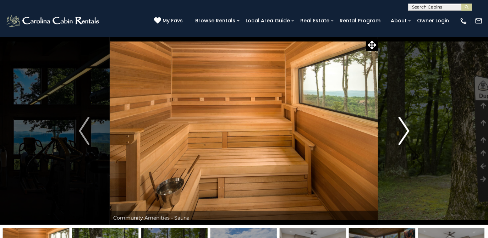
click at [409, 130] on img "Next" at bounding box center [404, 131] width 11 height 28
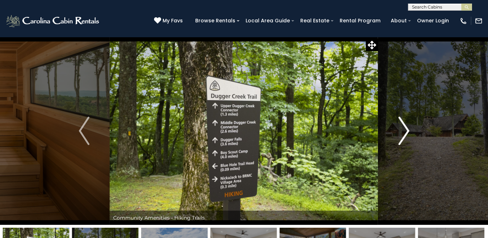
click at [408, 131] on img "Next" at bounding box center [404, 131] width 11 height 28
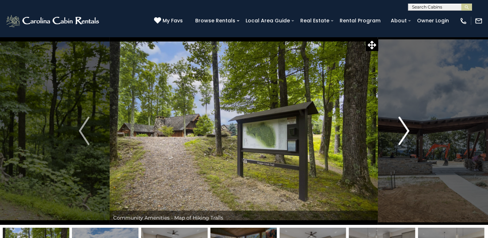
click at [408, 131] on img "Next" at bounding box center [404, 131] width 11 height 28
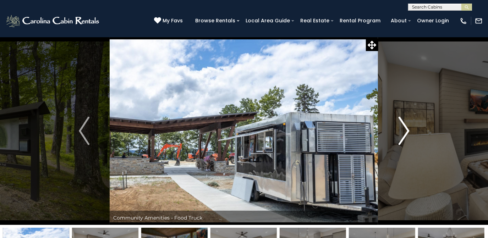
click at [408, 131] on img "Next" at bounding box center [404, 131] width 11 height 28
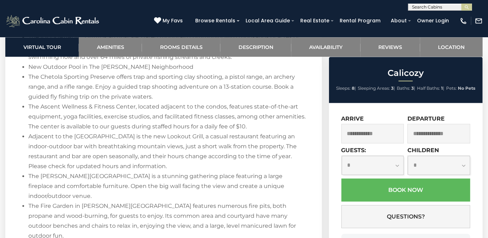
scroll to position [904, 0]
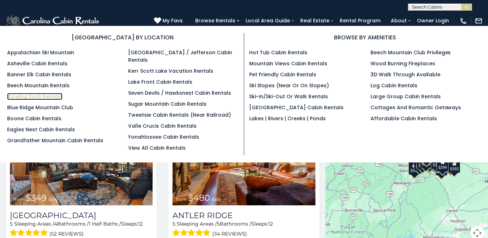
click at [46, 96] on link "Blowing Rock Rentals" at bounding box center [34, 96] width 55 height 7
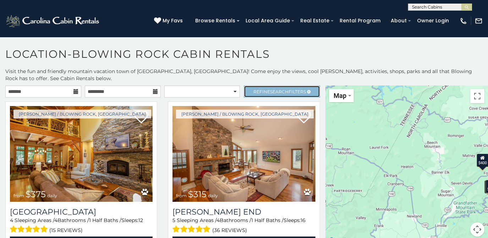
click at [261, 90] on span "Refine Search Filters" at bounding box center [280, 91] width 53 height 5
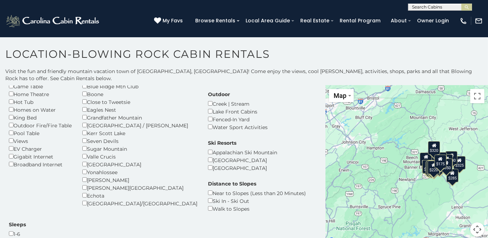
scroll to position [97, 0]
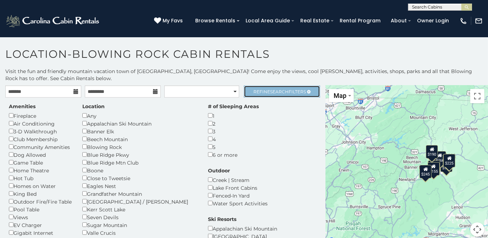
click at [262, 90] on span "Refine Search Filters" at bounding box center [280, 91] width 53 height 5
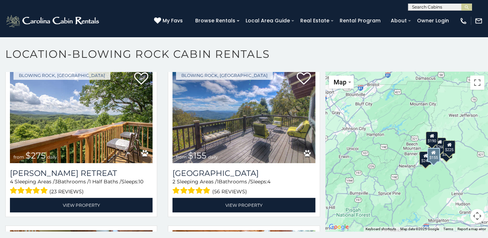
scroll to position [499, 0]
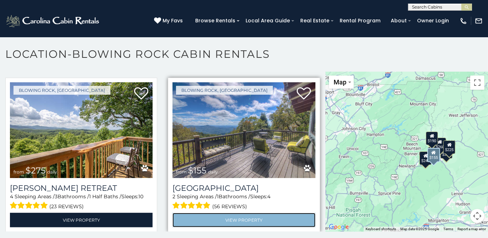
click at [221, 213] on link "View Property" at bounding box center [244, 220] width 143 height 15
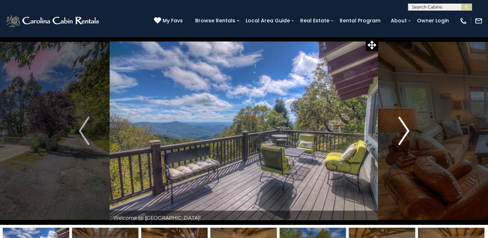
click at [407, 127] on img "Next" at bounding box center [404, 131] width 11 height 28
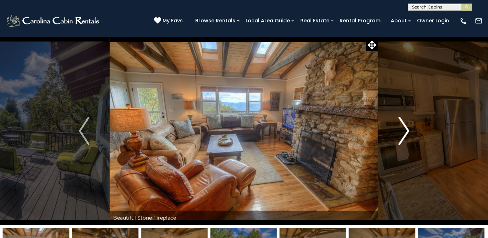
click at [408, 128] on img "Next" at bounding box center [404, 131] width 11 height 28
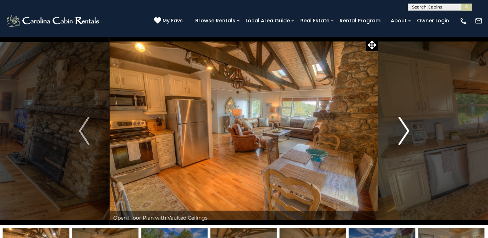
click at [408, 128] on img "Next" at bounding box center [404, 131] width 11 height 28
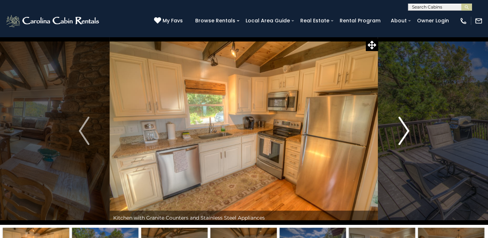
click at [408, 128] on img "Next" at bounding box center [404, 131] width 11 height 28
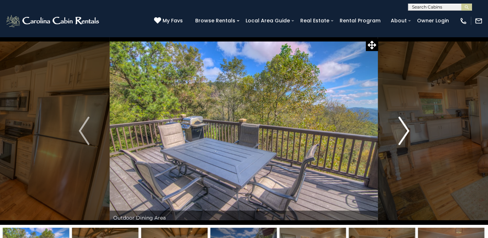
click at [408, 128] on img "Next" at bounding box center [404, 131] width 11 height 28
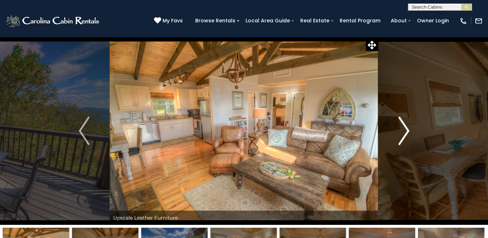
click at [408, 128] on img "Next" at bounding box center [404, 131] width 11 height 28
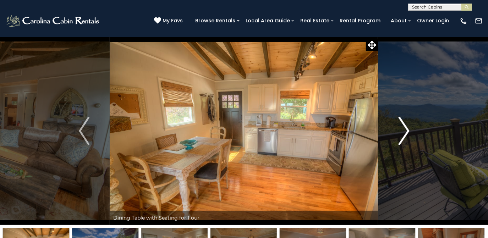
click at [408, 128] on img "Next" at bounding box center [404, 131] width 11 height 28
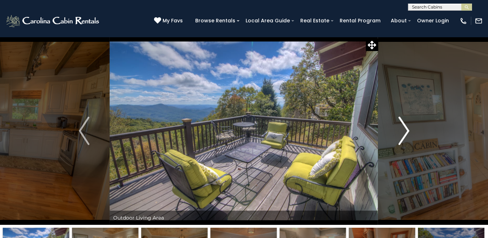
click at [408, 128] on img "Next" at bounding box center [404, 131] width 11 height 28
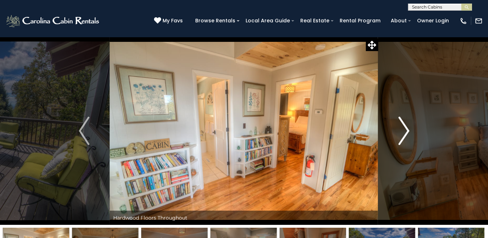
click at [408, 128] on img "Next" at bounding box center [404, 131] width 11 height 28
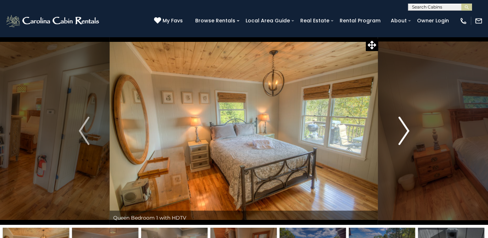
click at [408, 128] on img "Next" at bounding box center [404, 131] width 11 height 28
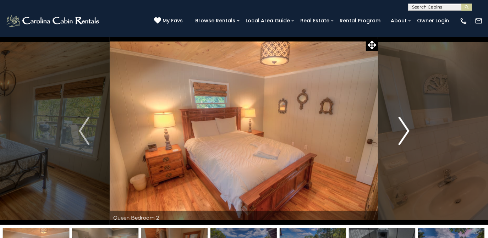
click at [408, 128] on img "Next" at bounding box center [404, 131] width 11 height 28
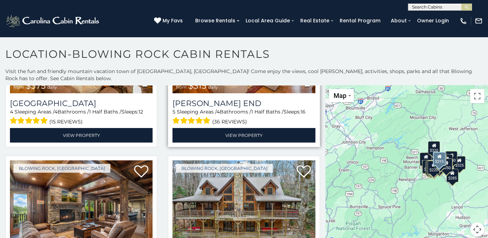
scroll to position [161, 0]
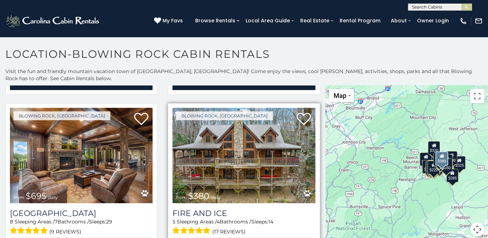
click at [234, 218] on div "5 Sleeping Areas / 4 Bathrooms / Sleeps: 14 (17 reviews)" at bounding box center [244, 227] width 143 height 18
click at [244, 188] on img at bounding box center [244, 156] width 143 height 96
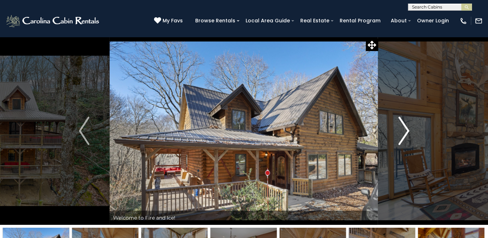
click at [409, 131] on img "Next" at bounding box center [404, 131] width 11 height 28
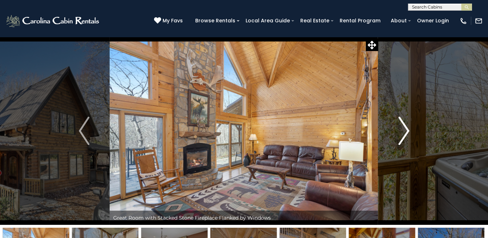
click at [409, 132] on img "Next" at bounding box center [404, 131] width 11 height 28
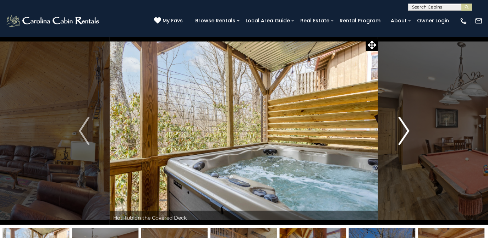
click at [409, 132] on img "Next" at bounding box center [404, 131] width 11 height 28
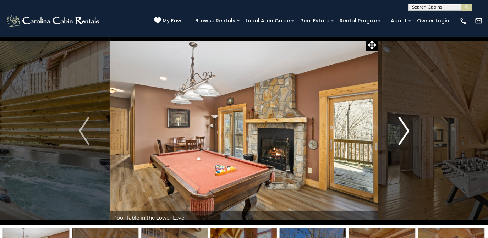
click at [409, 132] on img "Next" at bounding box center [404, 131] width 11 height 28
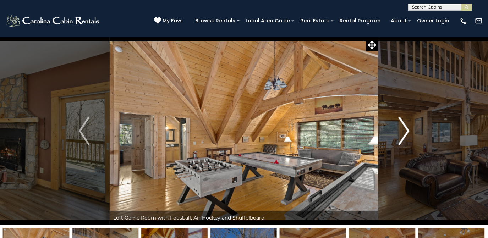
click at [409, 132] on img "Next" at bounding box center [404, 131] width 11 height 28
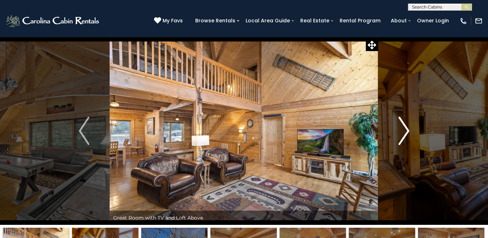
click at [409, 132] on img "Next" at bounding box center [404, 131] width 11 height 28
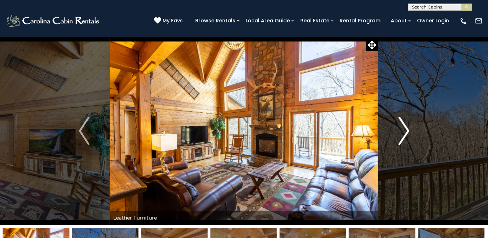
click at [409, 132] on img "Next" at bounding box center [404, 131] width 11 height 28
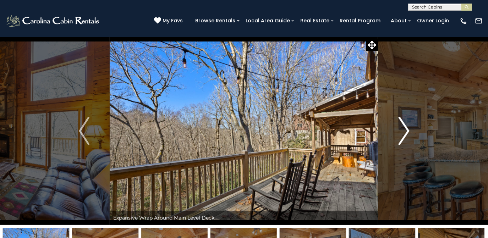
click at [409, 132] on img "Next" at bounding box center [404, 131] width 11 height 28
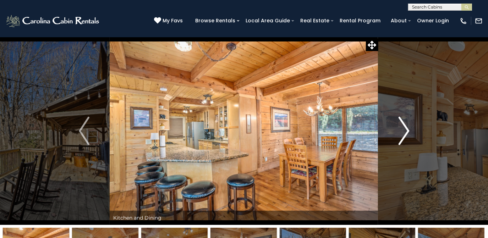
click at [409, 132] on img "Next" at bounding box center [404, 131] width 11 height 28
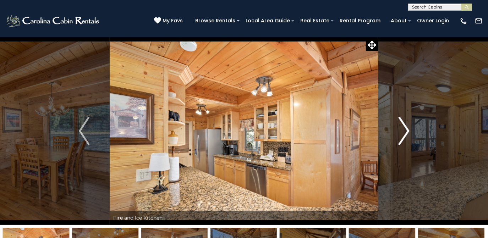
click at [409, 132] on img "Next" at bounding box center [404, 131] width 11 height 28
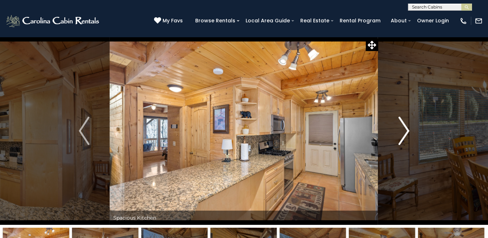
click at [409, 132] on img "Next" at bounding box center [404, 131] width 11 height 28
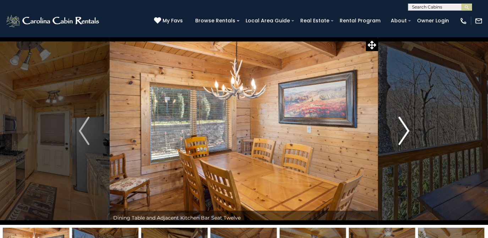
click at [409, 132] on img "Next" at bounding box center [404, 131] width 11 height 28
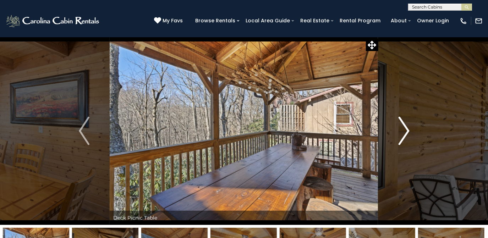
click at [409, 133] on img "Next" at bounding box center [404, 131] width 11 height 28
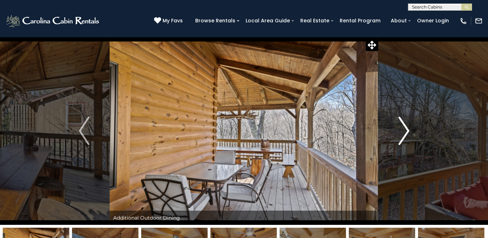
click at [409, 133] on img "Next" at bounding box center [404, 131] width 11 height 28
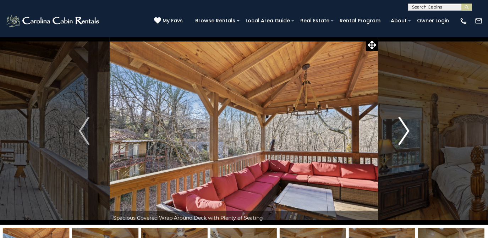
click at [409, 133] on img "Next" at bounding box center [404, 131] width 11 height 28
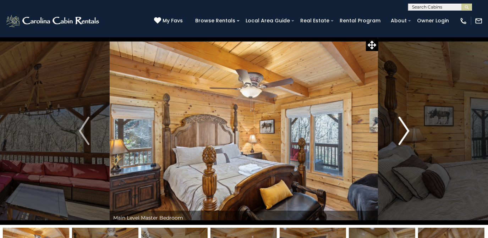
click at [409, 133] on img "Next" at bounding box center [404, 131] width 11 height 28
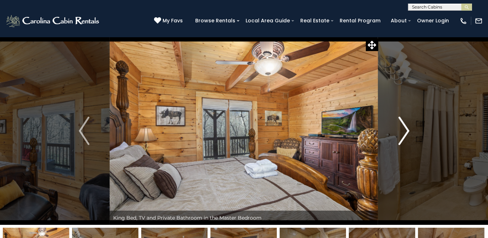
click at [409, 133] on img "Next" at bounding box center [404, 131] width 11 height 28
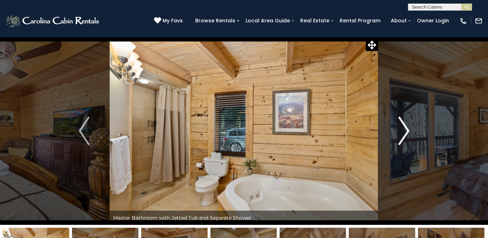
click at [409, 133] on img "Next" at bounding box center [404, 131] width 11 height 28
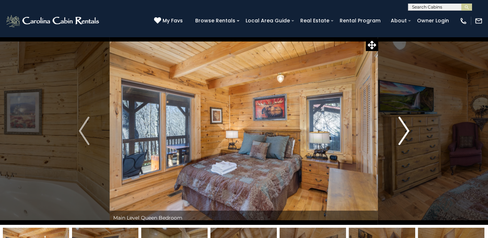
click at [409, 133] on img "Next" at bounding box center [404, 131] width 11 height 28
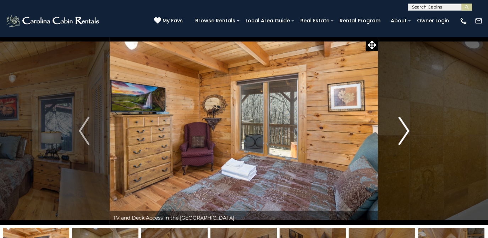
click at [409, 133] on img "Next" at bounding box center [404, 131] width 11 height 28
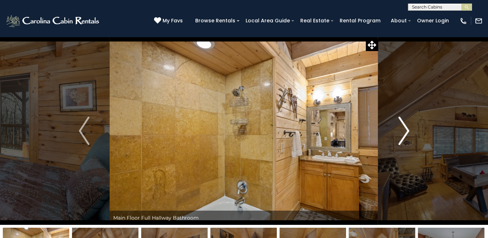
click at [409, 133] on img "Next" at bounding box center [404, 131] width 11 height 28
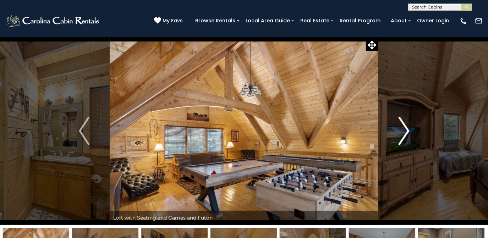
click at [409, 133] on img "Next" at bounding box center [404, 131] width 11 height 28
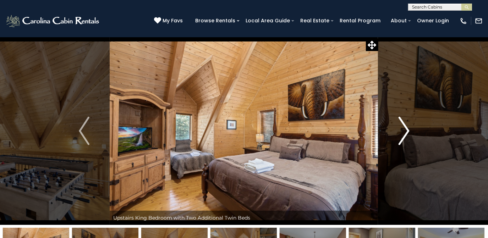
click at [409, 134] on img "Next" at bounding box center [404, 131] width 11 height 28
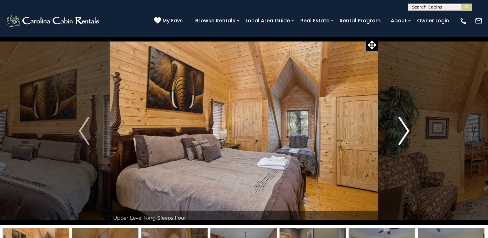
click at [409, 134] on img "Next" at bounding box center [404, 131] width 11 height 28
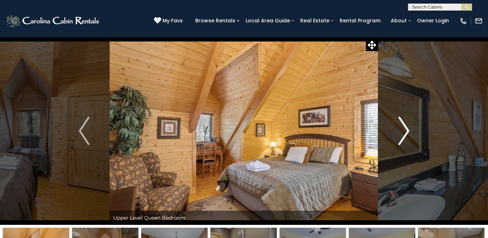
click at [409, 134] on img "Next" at bounding box center [404, 131] width 11 height 28
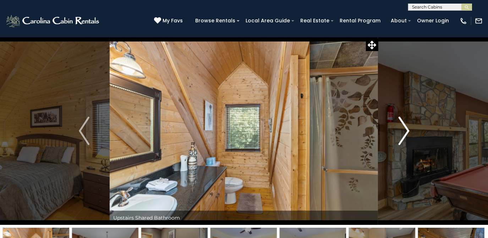
click at [409, 134] on img "Next" at bounding box center [404, 131] width 11 height 28
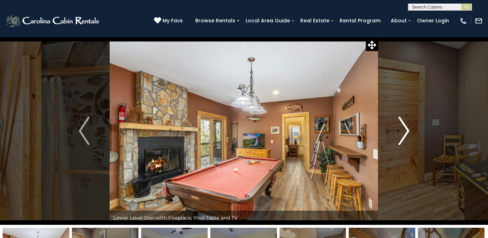
click at [409, 134] on img "Next" at bounding box center [404, 131] width 11 height 28
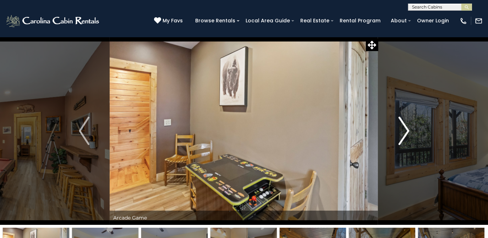
click at [409, 134] on img "Next" at bounding box center [404, 131] width 11 height 28
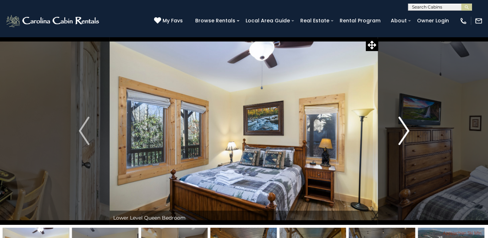
click at [409, 134] on img "Next" at bounding box center [404, 131] width 11 height 28
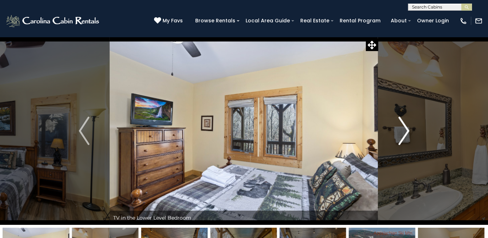
click at [409, 134] on img "Next" at bounding box center [404, 131] width 11 height 28
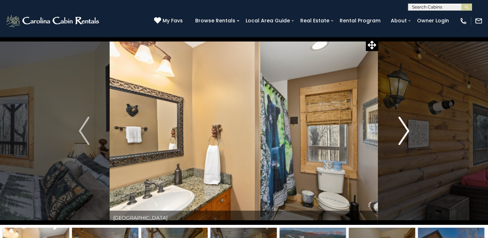
click at [409, 135] on img "Next" at bounding box center [404, 131] width 11 height 28
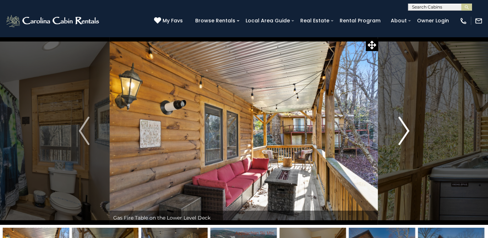
click at [409, 135] on img "Next" at bounding box center [404, 131] width 11 height 28
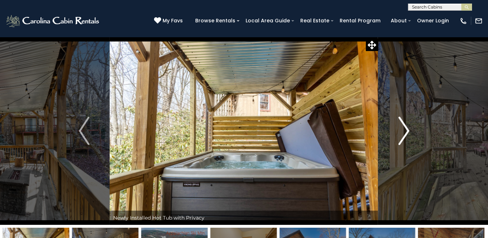
click at [409, 135] on img "Next" at bounding box center [404, 131] width 11 height 28
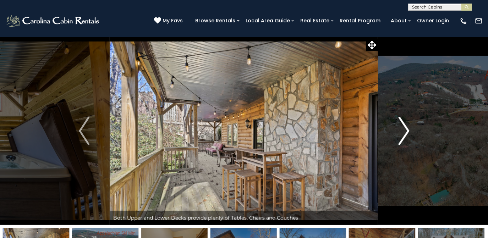
click at [409, 135] on img "Next" at bounding box center [404, 131] width 11 height 28
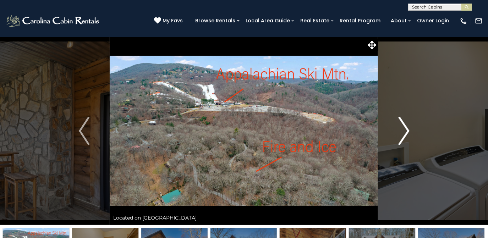
click at [409, 135] on img "Next" at bounding box center [404, 131] width 11 height 28
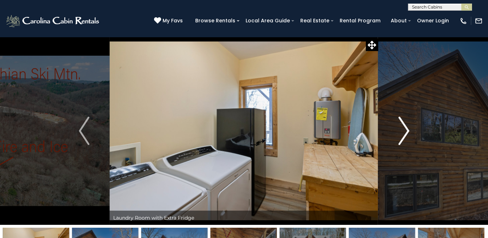
click at [409, 135] on img "Next" at bounding box center [404, 131] width 11 height 28
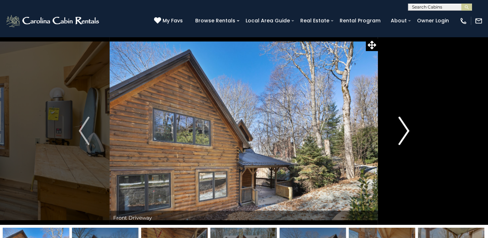
click at [409, 136] on img "Next" at bounding box center [404, 131] width 11 height 28
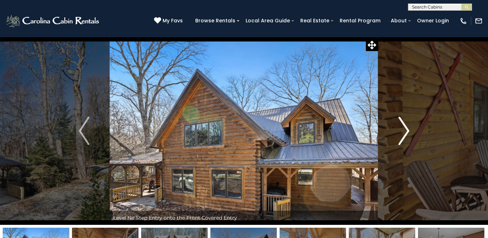
click at [409, 136] on img "Next" at bounding box center [404, 131] width 11 height 28
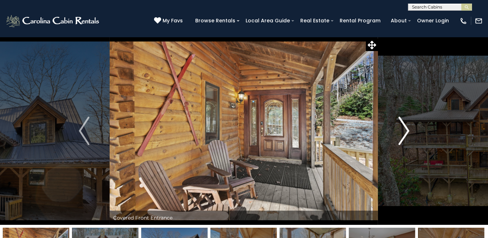
click at [409, 136] on img "Next" at bounding box center [404, 131] width 11 height 28
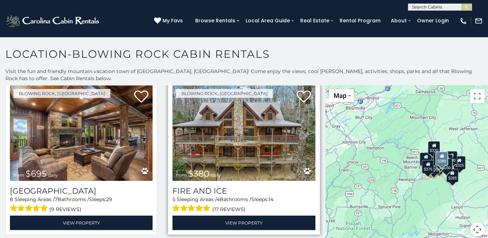
scroll to position [194, 0]
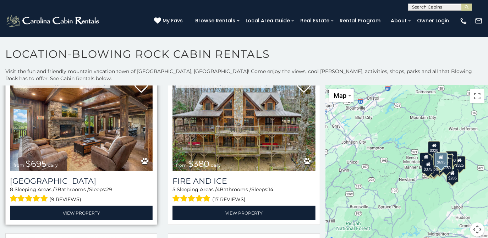
click at [101, 150] on img at bounding box center [81, 124] width 143 height 96
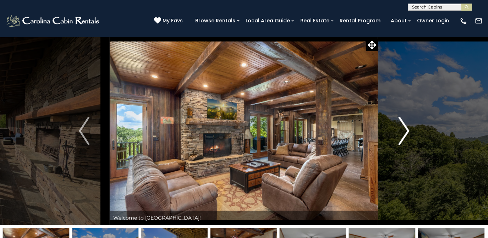
click at [407, 130] on img "Next" at bounding box center [404, 131] width 11 height 28
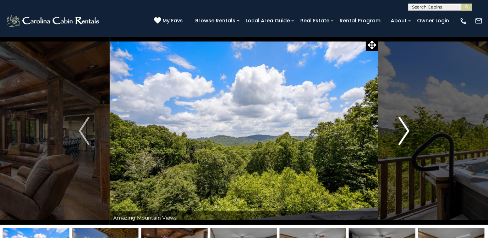
click at [407, 130] on img "Next" at bounding box center [404, 131] width 11 height 28
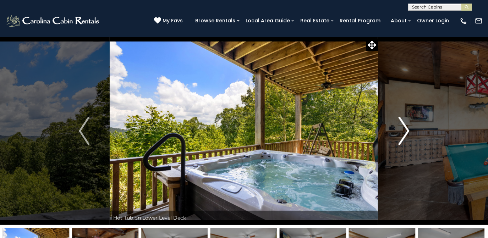
click at [407, 130] on img "Next" at bounding box center [404, 131] width 11 height 28
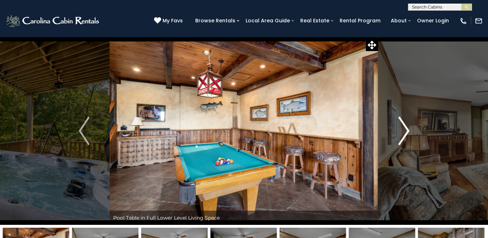
click at [407, 130] on img "Next" at bounding box center [404, 131] width 11 height 28
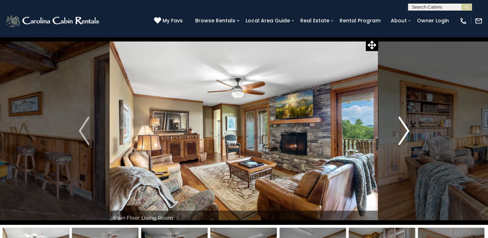
click at [407, 130] on img "Next" at bounding box center [404, 131] width 11 height 28
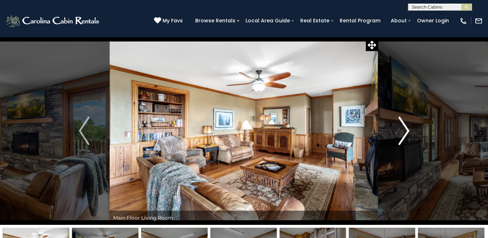
click at [407, 130] on img "Next" at bounding box center [404, 131] width 11 height 28
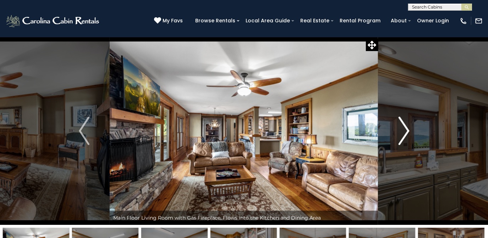
click at [407, 130] on img "Next" at bounding box center [404, 131] width 11 height 28
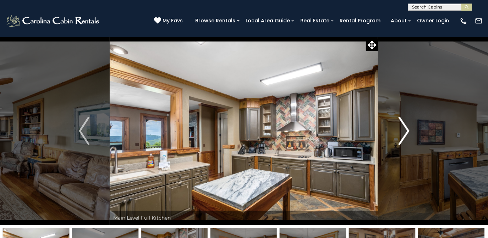
click at [407, 130] on img "Next" at bounding box center [404, 131] width 11 height 28
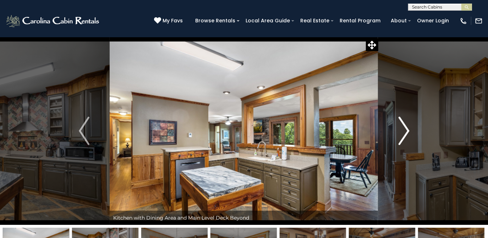
click at [407, 130] on img "Next" at bounding box center [404, 131] width 11 height 28
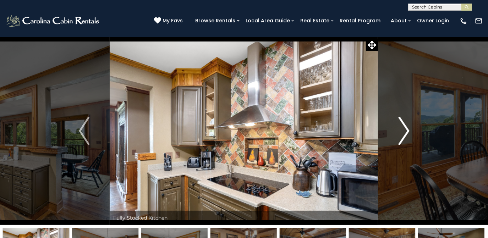
click at [407, 130] on img "Next" at bounding box center [404, 131] width 11 height 28
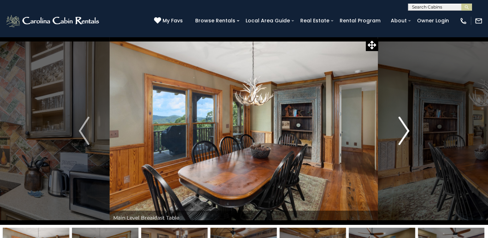
click at [407, 130] on img "Next" at bounding box center [404, 131] width 11 height 28
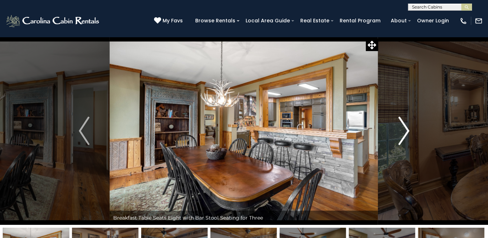
click at [407, 131] on img "Next" at bounding box center [404, 131] width 11 height 28
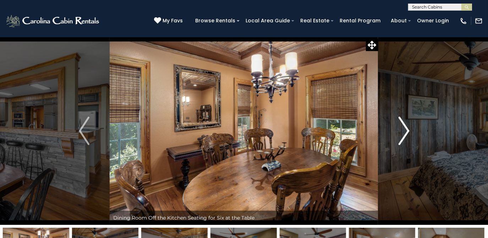
click at [407, 131] on img "Next" at bounding box center [404, 131] width 11 height 28
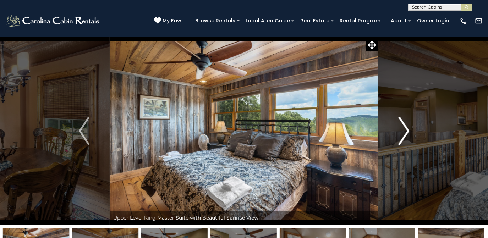
click at [407, 131] on img "Next" at bounding box center [404, 131] width 11 height 28
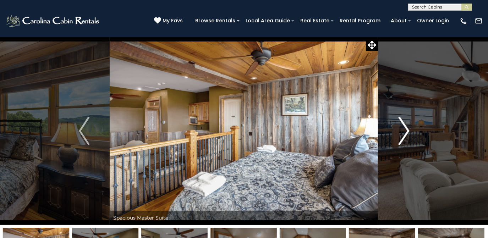
click at [407, 131] on img "Next" at bounding box center [404, 131] width 11 height 28
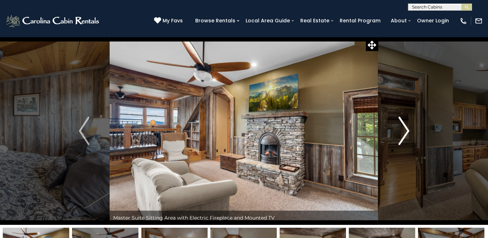
click at [407, 131] on img "Next" at bounding box center [404, 131] width 11 height 28
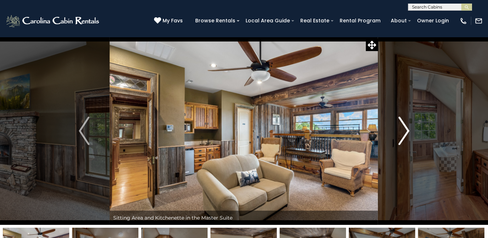
click at [407, 131] on img "Next" at bounding box center [404, 131] width 11 height 28
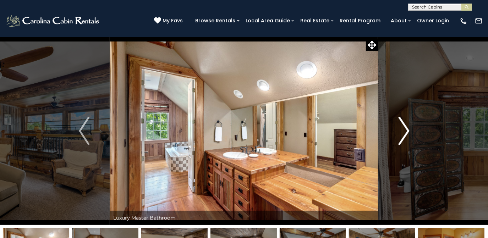
click at [407, 131] on img "Next" at bounding box center [404, 131] width 11 height 28
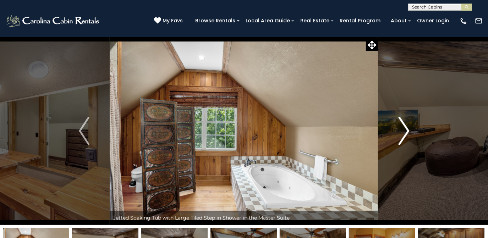
click at [407, 131] on img "Next" at bounding box center [404, 131] width 11 height 28
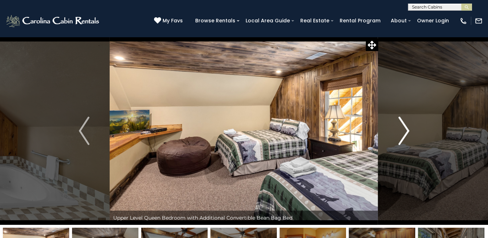
click at [407, 131] on img "Next" at bounding box center [404, 131] width 11 height 28
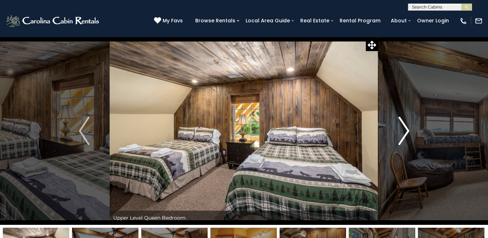
click at [407, 131] on img "Next" at bounding box center [404, 131] width 11 height 28
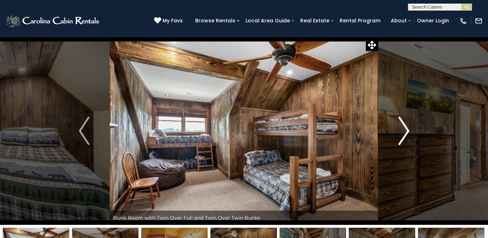
click at [407, 131] on img "Next" at bounding box center [404, 131] width 11 height 28
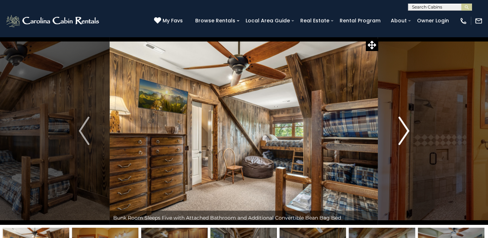
click at [407, 132] on img "Next" at bounding box center [404, 131] width 11 height 28
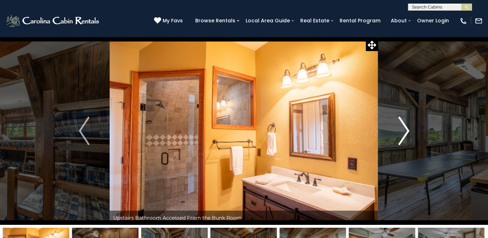
click at [407, 132] on img "Next" at bounding box center [404, 131] width 11 height 28
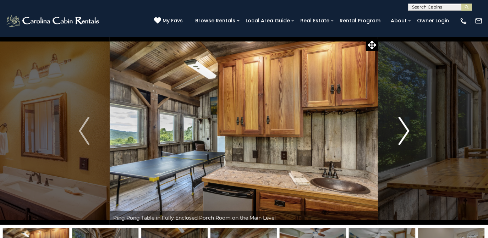
click at [407, 132] on img "Next" at bounding box center [404, 131] width 11 height 28
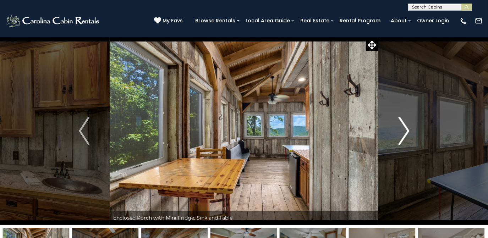
click at [407, 132] on img "Next" at bounding box center [404, 131] width 11 height 28
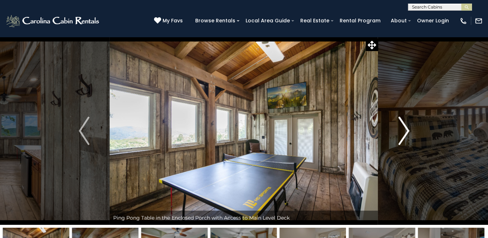
click at [407, 132] on img "Next" at bounding box center [404, 131] width 11 height 28
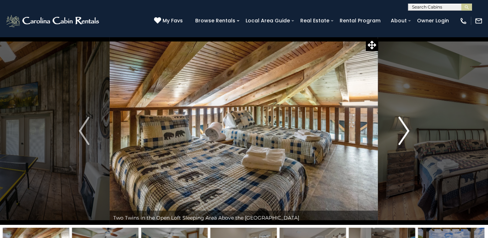
click at [407, 132] on img "Next" at bounding box center [404, 131] width 11 height 28
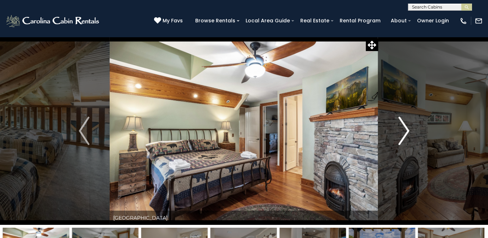
click at [407, 133] on img "Next" at bounding box center [404, 131] width 11 height 28
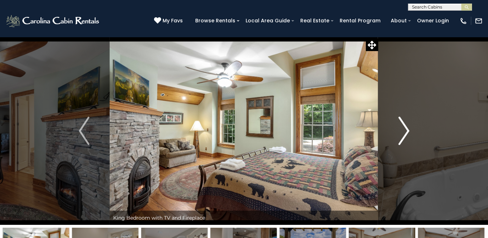
click at [407, 133] on img "Next" at bounding box center [404, 131] width 11 height 28
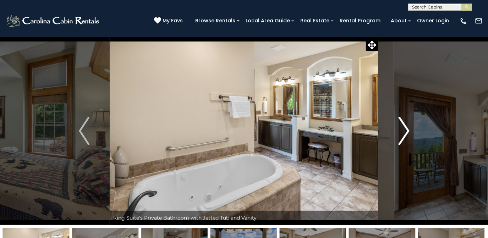
click at [407, 133] on img "Next" at bounding box center [404, 131] width 11 height 28
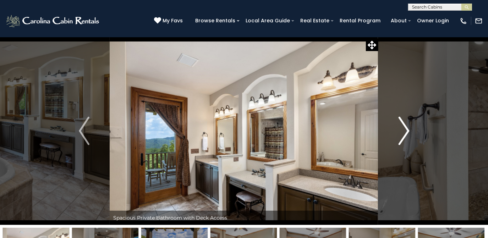
click at [407, 133] on img "Next" at bounding box center [404, 131] width 11 height 28
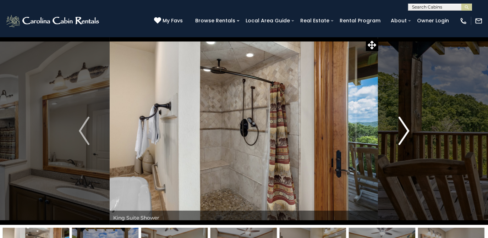
click at [407, 133] on img "Next" at bounding box center [404, 131] width 11 height 28
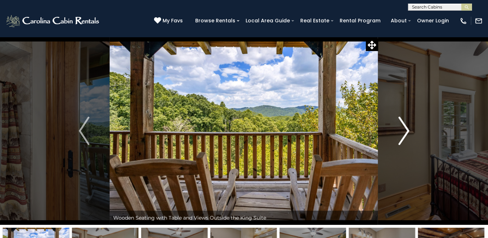
click at [407, 133] on img "Next" at bounding box center [404, 131] width 11 height 28
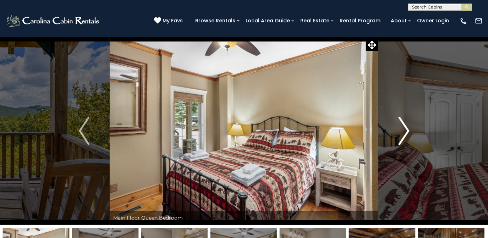
click at [407, 133] on img "Next" at bounding box center [404, 131] width 11 height 28
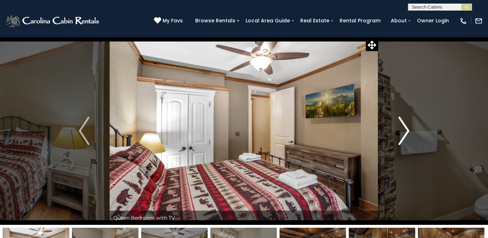
click at [407, 133] on img "Next" at bounding box center [404, 131] width 11 height 28
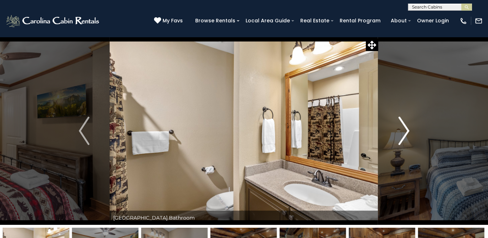
click at [407, 133] on img "Next" at bounding box center [404, 131] width 11 height 28
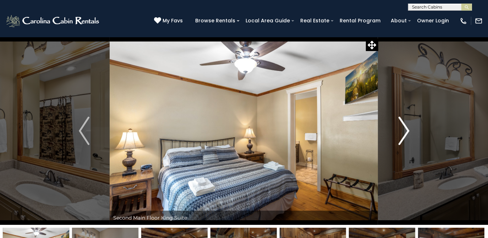
click at [407, 133] on img "Next" at bounding box center [404, 131] width 11 height 28
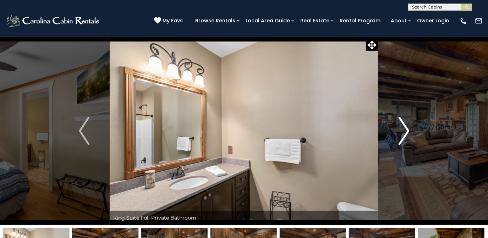
click at [404, 134] on img "Next" at bounding box center [404, 131] width 11 height 28
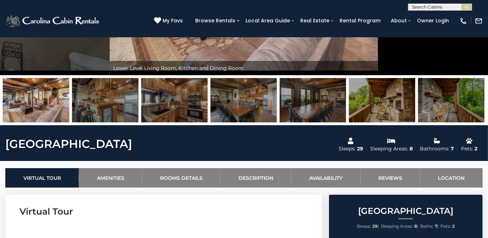
scroll to position [161, 0]
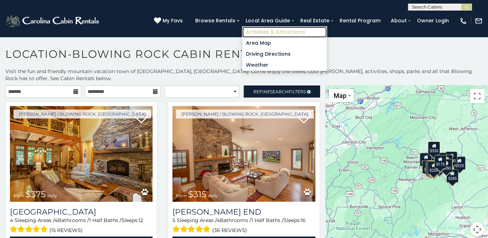
click at [276, 31] on link "Activities & Attractions" at bounding box center [285, 32] width 85 height 11
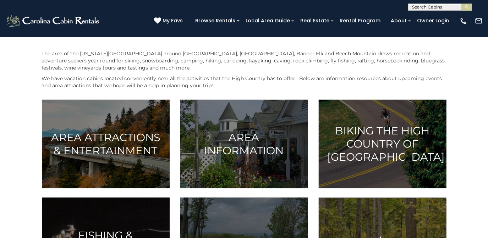
scroll to position [97, 0]
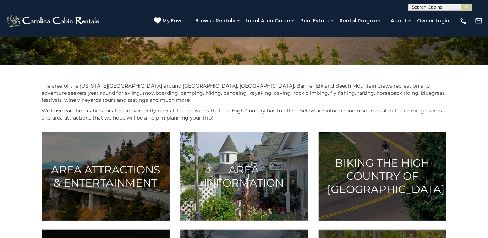
click at [245, 165] on h3 "Area Information" at bounding box center [244, 176] width 110 height 26
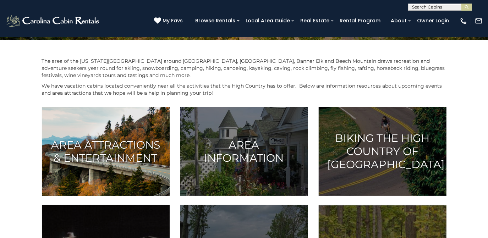
scroll to position [129, 0]
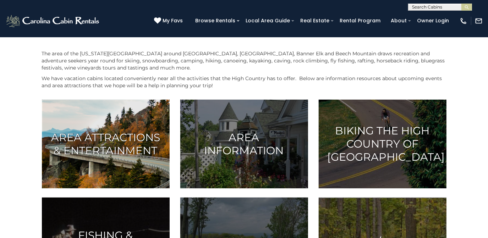
click at [99, 136] on h3 "Area Attractions & Entertainment" at bounding box center [106, 144] width 110 height 26
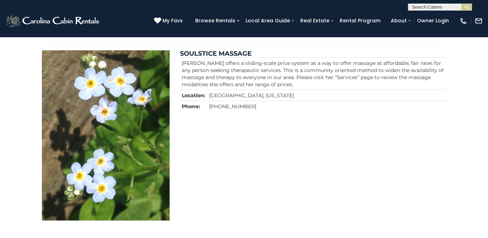
scroll to position [2034, 0]
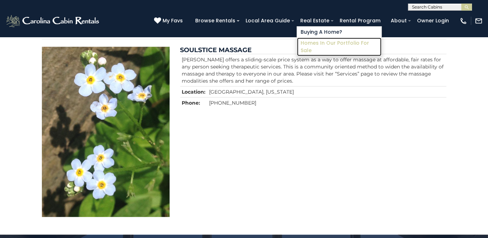
click at [320, 40] on link "Homes in Our Portfolio For Sale" at bounding box center [339, 47] width 85 height 18
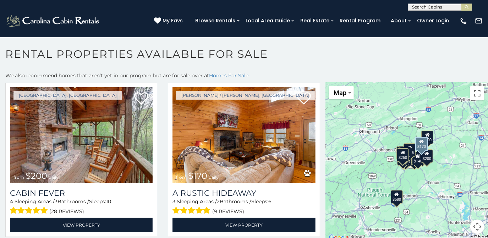
scroll to position [355, 0]
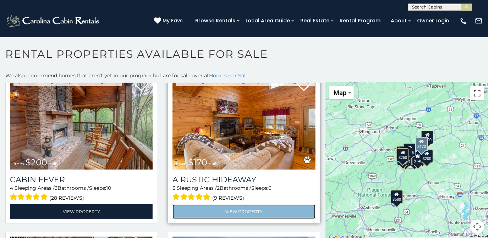
click at [217, 206] on link "View Property" at bounding box center [244, 212] width 143 height 15
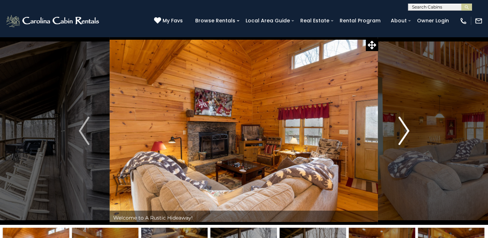
click at [409, 131] on img "Next" at bounding box center [404, 131] width 11 height 28
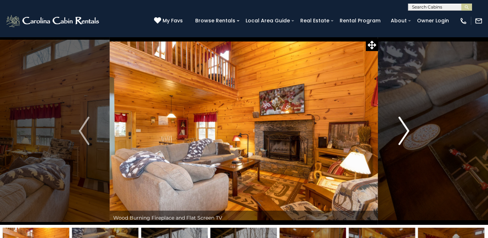
click at [409, 131] on img "Next" at bounding box center [404, 131] width 11 height 28
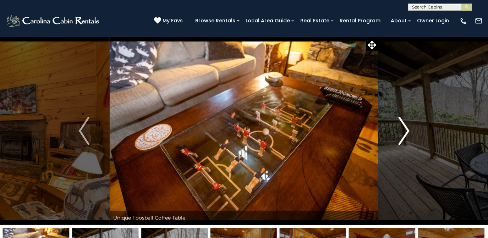
click at [409, 131] on img "Next" at bounding box center [404, 131] width 11 height 28
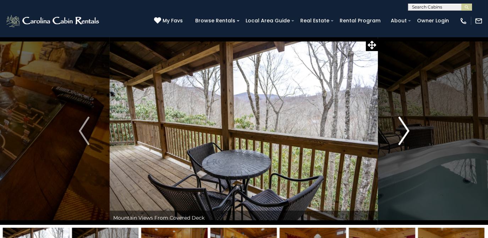
click at [409, 131] on img "Next" at bounding box center [404, 131] width 11 height 28
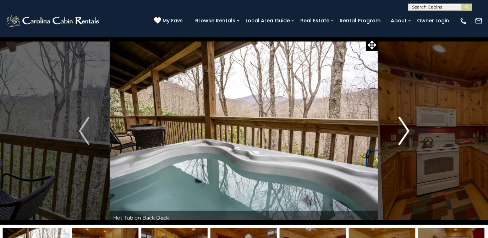
click at [409, 131] on img "Next" at bounding box center [404, 131] width 11 height 28
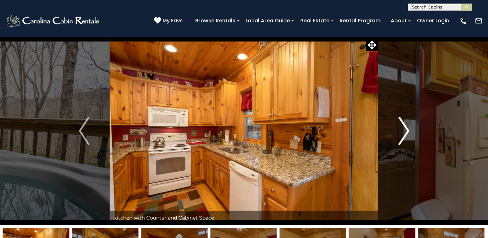
click at [409, 131] on img "Next" at bounding box center [404, 131] width 11 height 28
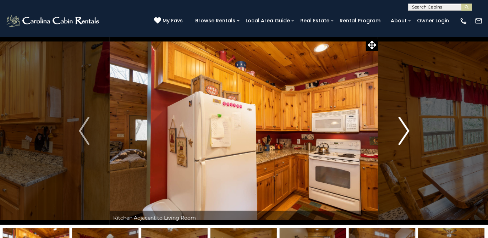
click at [409, 131] on img "Next" at bounding box center [404, 131] width 11 height 28
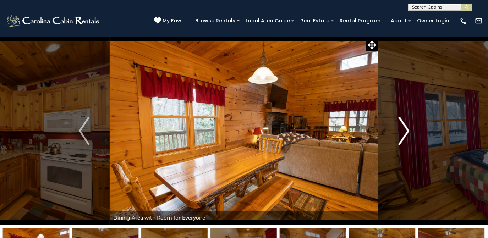
click at [409, 131] on img "Next" at bounding box center [404, 131] width 11 height 28
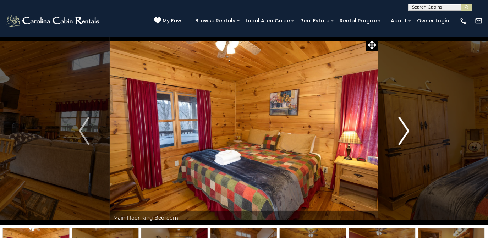
click at [409, 131] on img "Next" at bounding box center [404, 131] width 11 height 28
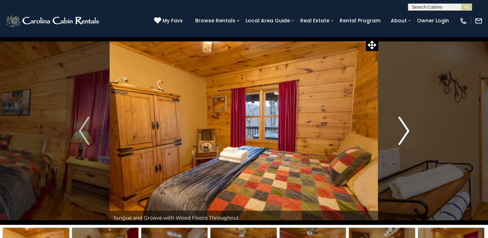
click at [409, 131] on img "Next" at bounding box center [404, 131] width 11 height 28
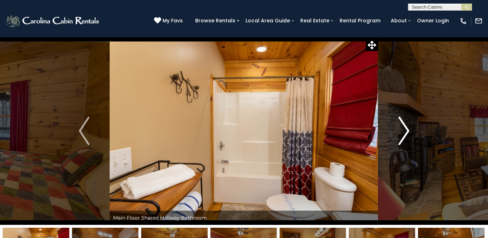
click at [409, 131] on img "Next" at bounding box center [404, 131] width 11 height 28
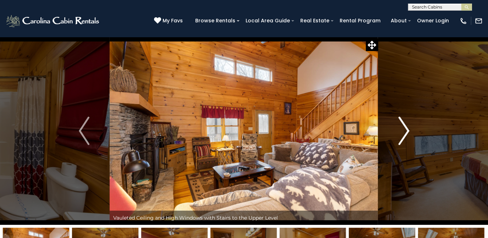
click at [409, 131] on img "Next" at bounding box center [404, 131] width 11 height 28
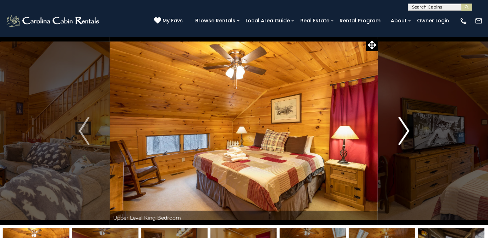
click at [409, 131] on img "Next" at bounding box center [404, 131] width 11 height 28
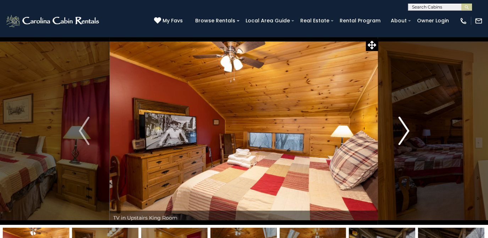
click at [409, 131] on img "Next" at bounding box center [404, 131] width 11 height 28
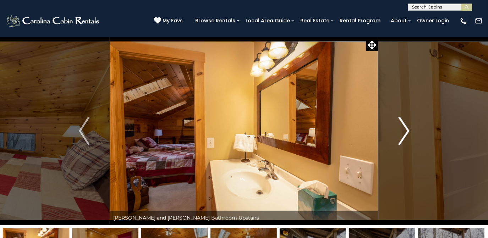
click at [409, 131] on img "Next" at bounding box center [404, 131] width 11 height 28
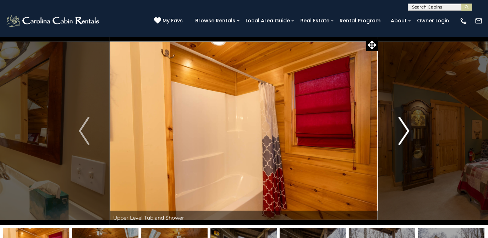
click at [409, 131] on img "Next" at bounding box center [404, 131] width 11 height 28
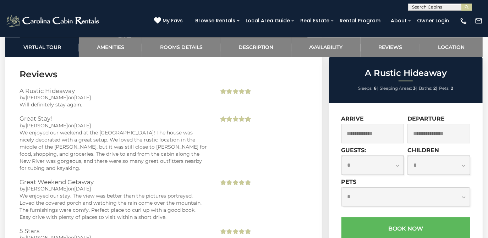
scroll to position [1195, 0]
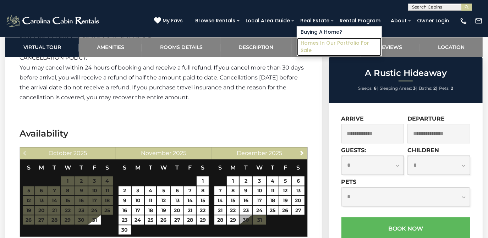
click at [327, 40] on link "Homes in Our Portfolio For Sale" at bounding box center [339, 47] width 85 height 18
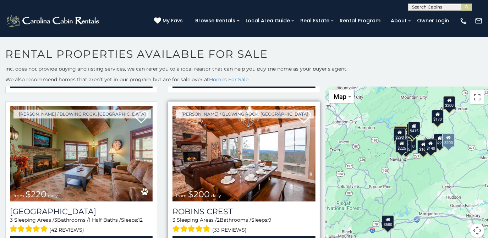
scroll to position [13, 0]
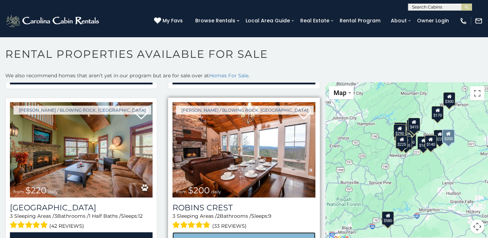
click at [206, 233] on link "View Property" at bounding box center [244, 240] width 143 height 15
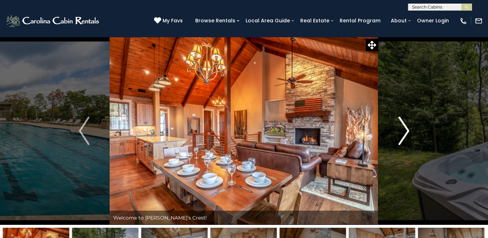
click at [408, 130] on img "Next" at bounding box center [404, 131] width 11 height 28
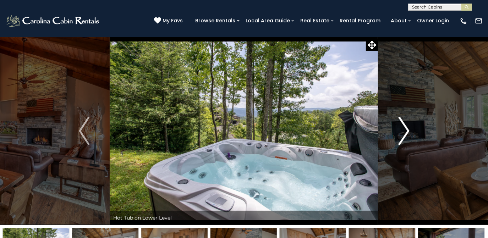
click at [408, 130] on img "Next" at bounding box center [404, 131] width 11 height 28
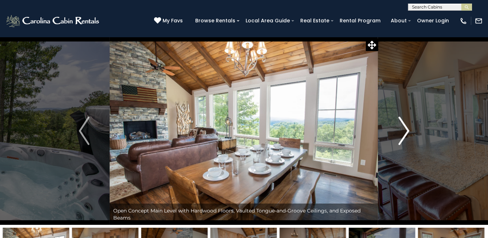
click at [408, 130] on img "Next" at bounding box center [404, 131] width 11 height 28
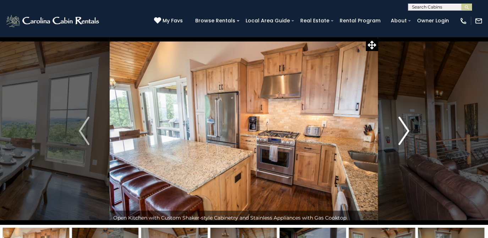
click at [408, 130] on img "Next" at bounding box center [404, 131] width 11 height 28
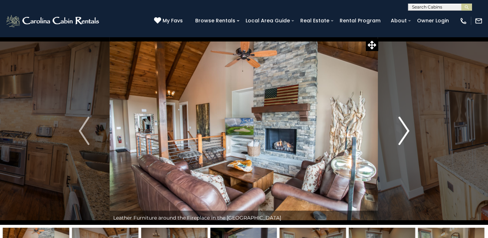
click at [408, 130] on img "Next" at bounding box center [404, 131] width 11 height 28
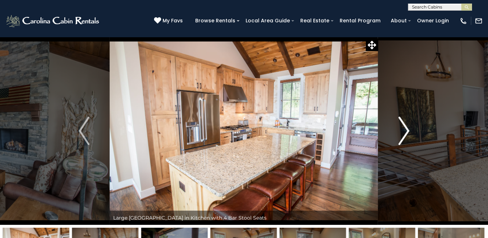
click at [408, 130] on img "Next" at bounding box center [404, 131] width 11 height 28
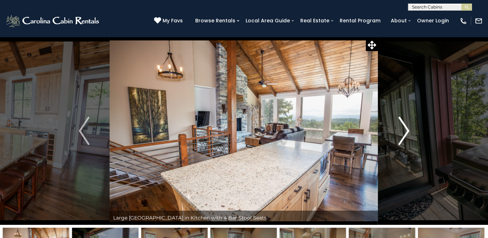
click at [408, 130] on img "Next" at bounding box center [404, 131] width 11 height 28
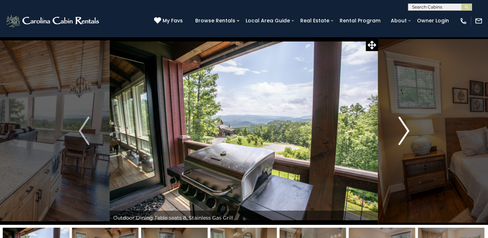
click at [408, 130] on img "Next" at bounding box center [404, 131] width 11 height 28
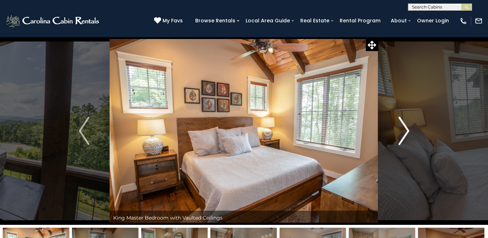
click at [408, 130] on img "Next" at bounding box center [404, 131] width 11 height 28
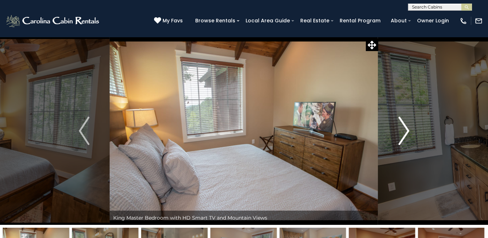
click at [408, 130] on img "Next" at bounding box center [404, 131] width 11 height 28
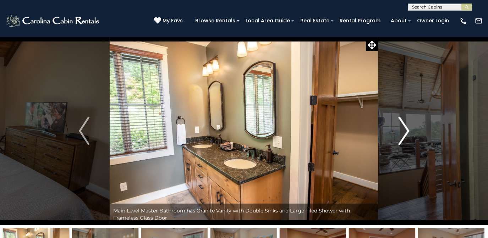
click at [408, 130] on img "Next" at bounding box center [404, 131] width 11 height 28
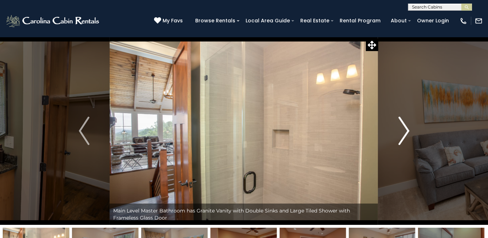
click at [408, 130] on img "Next" at bounding box center [404, 131] width 11 height 28
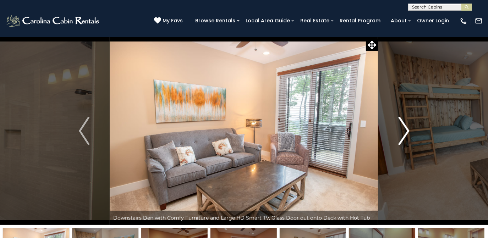
click at [408, 130] on img "Next" at bounding box center [404, 131] width 11 height 28
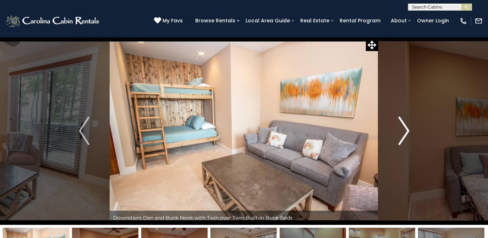
click at [409, 131] on img "Next" at bounding box center [404, 131] width 11 height 28
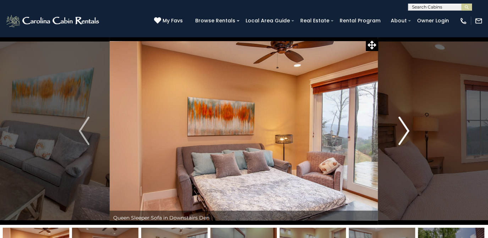
click at [409, 131] on img "Next" at bounding box center [404, 131] width 11 height 28
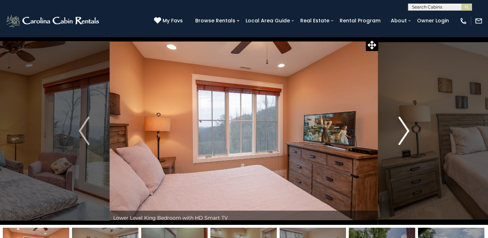
click at [409, 131] on img "Next" at bounding box center [404, 131] width 11 height 28
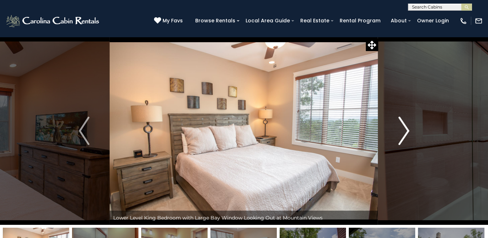
click at [409, 131] on img "Next" at bounding box center [404, 131] width 11 height 28
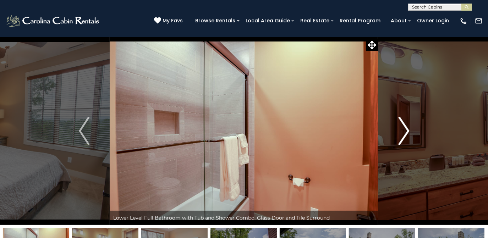
click at [409, 131] on img "Next" at bounding box center [404, 131] width 11 height 28
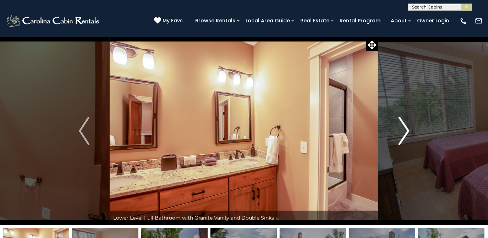
click at [409, 131] on img "Next" at bounding box center [404, 131] width 11 height 28
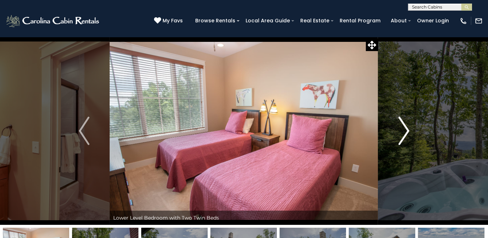
click at [409, 131] on img "Next" at bounding box center [404, 131] width 11 height 28
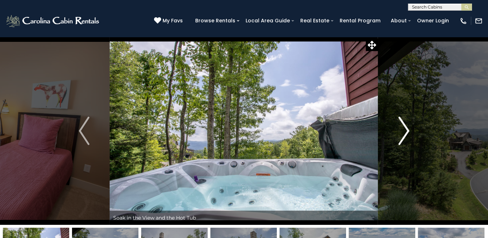
click at [409, 131] on img "Next" at bounding box center [404, 131] width 11 height 28
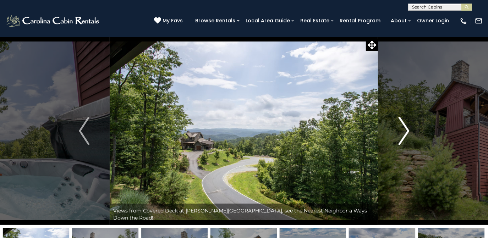
click at [409, 131] on img "Next" at bounding box center [404, 131] width 11 height 28
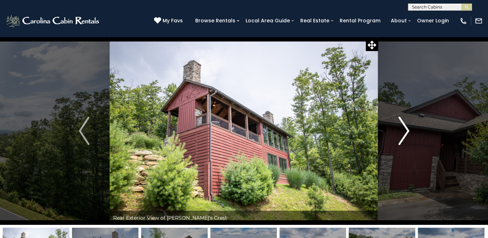
click at [409, 131] on img "Next" at bounding box center [404, 131] width 11 height 28
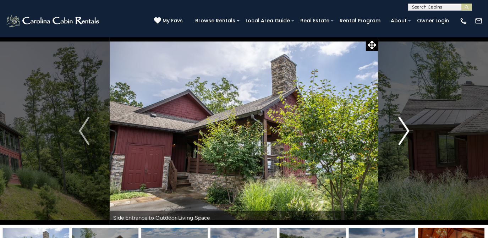
click at [409, 131] on img "Next" at bounding box center [404, 131] width 11 height 28
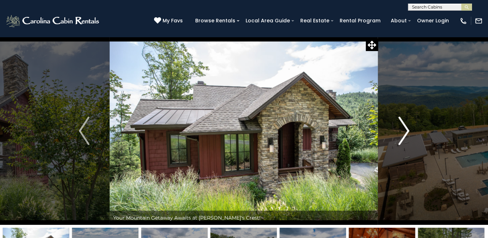
click at [409, 131] on img "Next" at bounding box center [404, 131] width 11 height 28
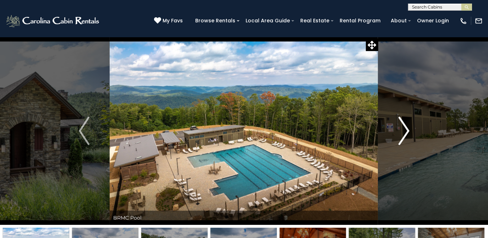
click at [409, 131] on img "Next" at bounding box center [404, 131] width 11 height 28
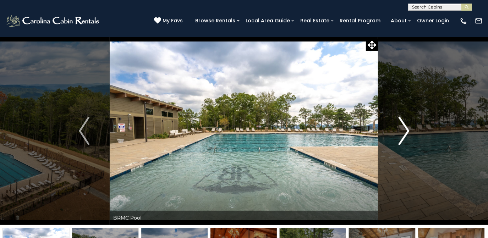
click at [409, 131] on img "Next" at bounding box center [404, 131] width 11 height 28
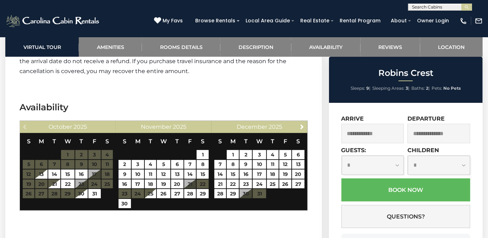
scroll to position [1905, 0]
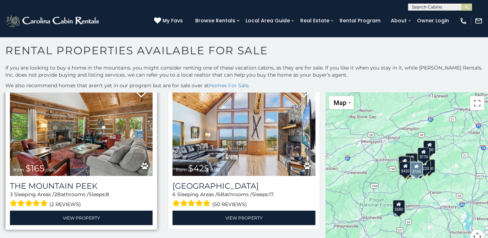
scroll to position [64, 0]
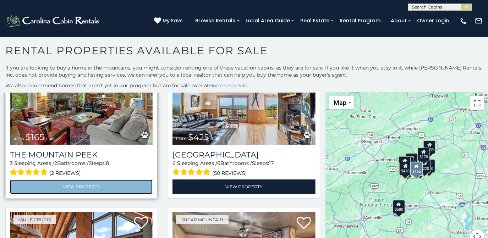
click at [63, 182] on link "View Property" at bounding box center [81, 187] width 143 height 15
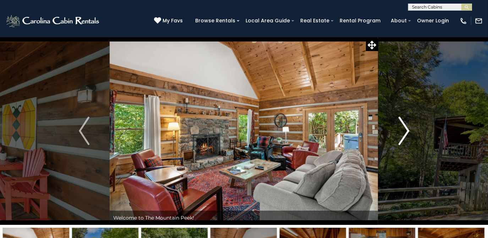
click at [401, 142] on img "Next" at bounding box center [404, 131] width 11 height 28
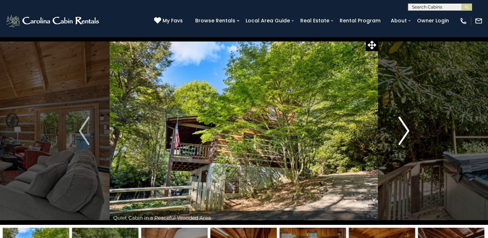
click at [401, 142] on img "Next" at bounding box center [404, 131] width 11 height 28
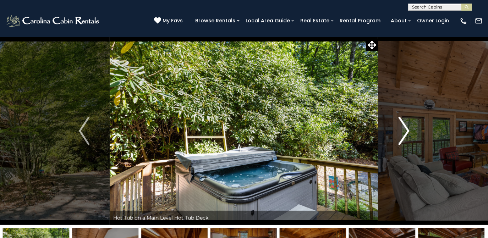
click at [401, 142] on img "Next" at bounding box center [404, 131] width 11 height 28
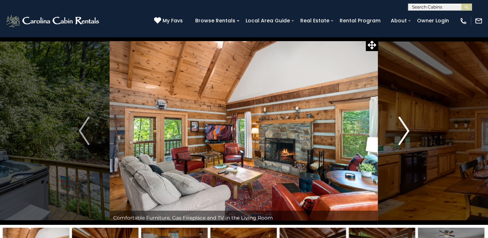
click at [401, 142] on img "Next" at bounding box center [404, 131] width 11 height 28
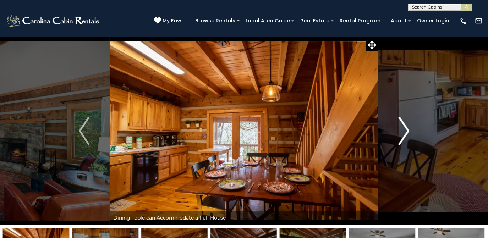
click at [401, 142] on img "Next" at bounding box center [404, 131] width 11 height 28
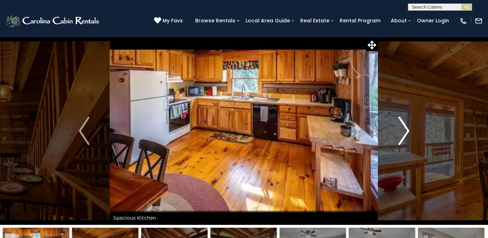
click at [401, 142] on img "Next" at bounding box center [404, 131] width 11 height 28
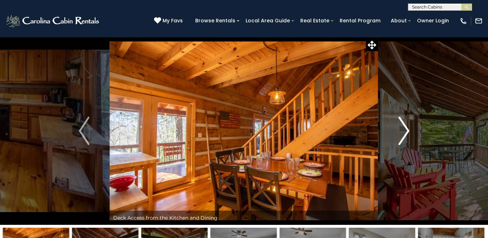
click at [401, 142] on img "Next" at bounding box center [404, 131] width 11 height 28
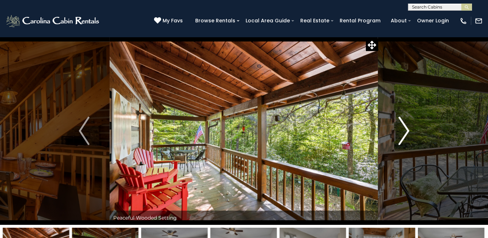
click at [401, 142] on img "Next" at bounding box center [404, 131] width 11 height 28
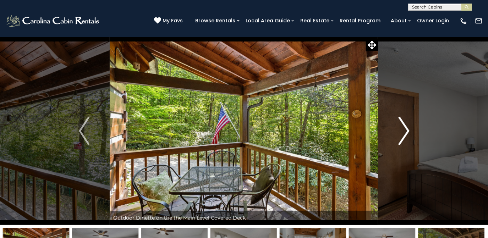
click at [401, 142] on img "Next" at bounding box center [404, 131] width 11 height 28
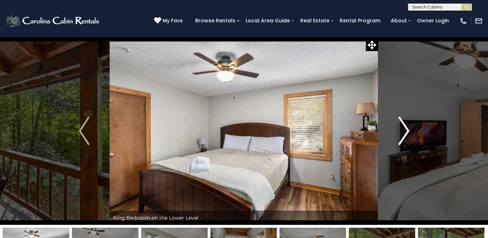
click at [401, 142] on img "Next" at bounding box center [404, 131] width 11 height 28
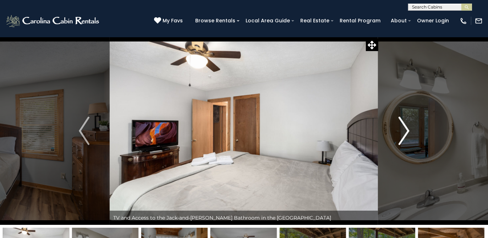
click at [401, 142] on img "Next" at bounding box center [404, 131] width 11 height 28
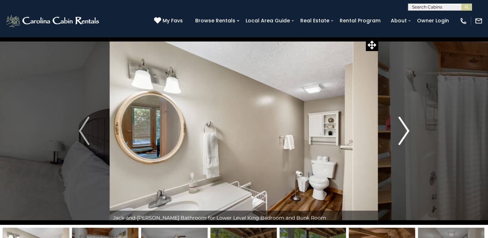
click at [401, 142] on img "Next" at bounding box center [404, 131] width 11 height 28
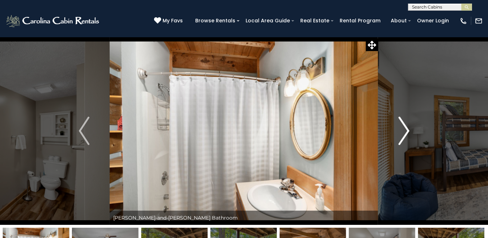
click at [401, 142] on img "Next" at bounding box center [404, 131] width 11 height 28
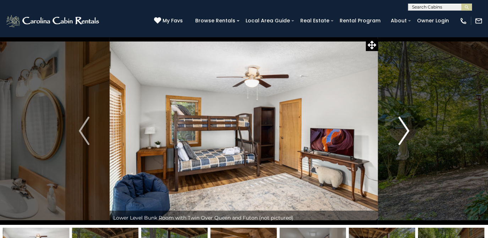
click at [401, 142] on img "Next" at bounding box center [404, 131] width 11 height 28
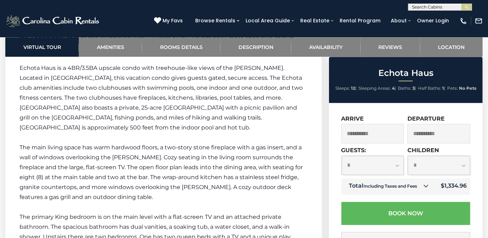
scroll to position [1130, 0]
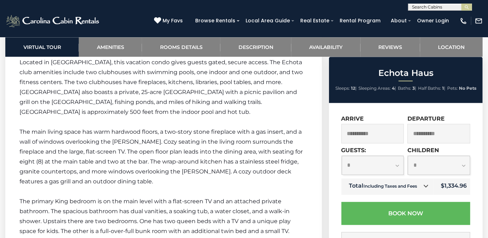
click at [393, 168] on select "**********" at bounding box center [373, 165] width 62 height 19
select select "*"
click at [342, 156] on select "**********" at bounding box center [373, 165] width 62 height 19
click at [429, 166] on select "**********" at bounding box center [439, 165] width 62 height 19
select select "*"
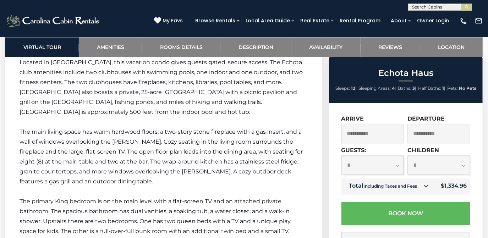
click at [408, 156] on select "**********" at bounding box center [439, 165] width 62 height 19
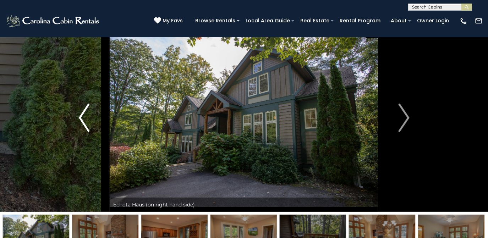
scroll to position [0, 0]
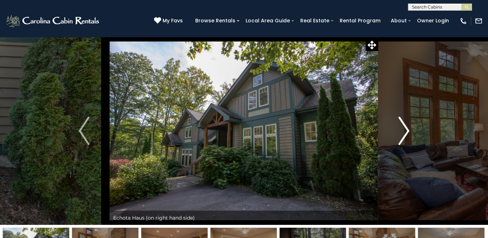
click at [406, 132] on img "Next" at bounding box center [404, 131] width 11 height 28
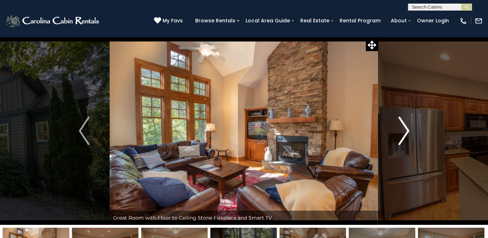
click at [406, 132] on img "Next" at bounding box center [404, 131] width 11 height 28
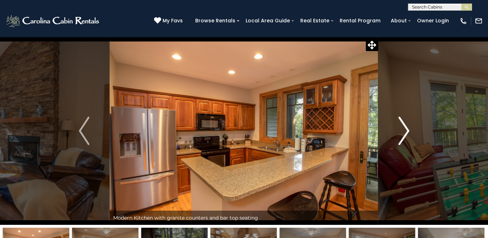
click at [406, 132] on img "Next" at bounding box center [404, 131] width 11 height 28
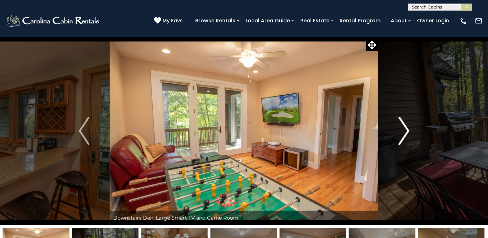
click at [406, 132] on img "Next" at bounding box center [404, 131] width 11 height 28
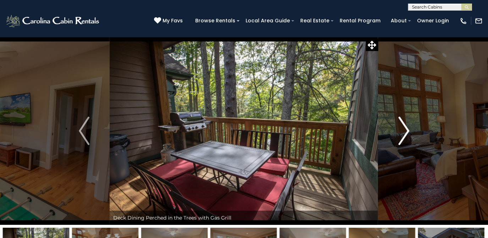
click at [406, 132] on img "Next" at bounding box center [404, 131] width 11 height 28
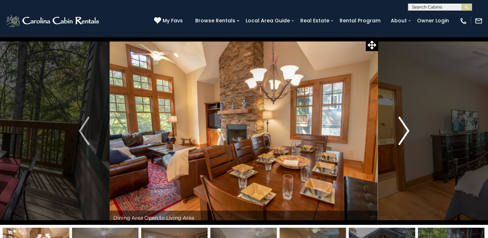
click at [406, 132] on img "Next" at bounding box center [404, 131] width 11 height 28
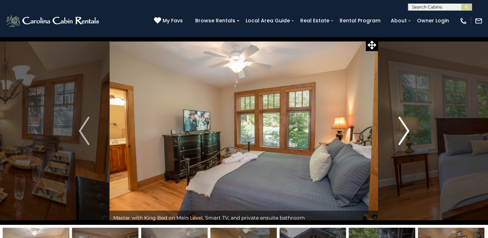
click at [406, 132] on img "Next" at bounding box center [404, 131] width 11 height 28
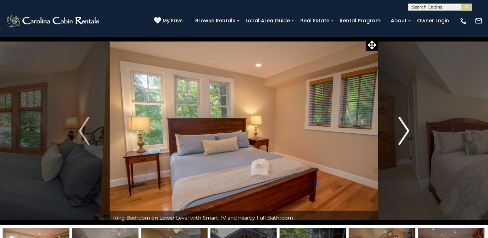
click at [406, 132] on img "Next" at bounding box center [404, 131] width 11 height 28
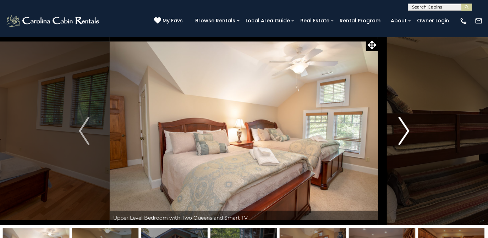
click at [406, 132] on img "Next" at bounding box center [404, 131] width 11 height 28
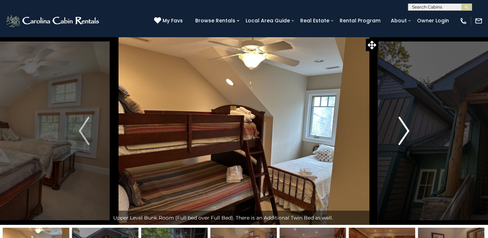
click at [410, 128] on img "Next" at bounding box center [404, 131] width 11 height 28
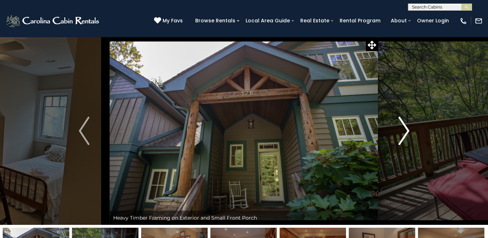
click at [410, 128] on img "Next" at bounding box center [404, 131] width 11 height 28
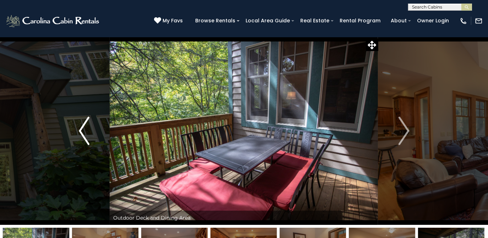
click at [80, 129] on img "Previous" at bounding box center [84, 131] width 11 height 28
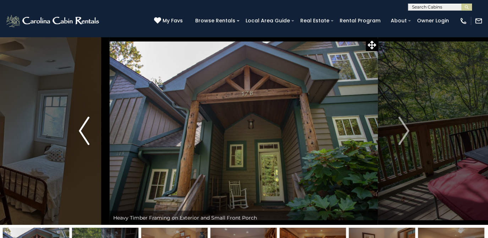
click at [80, 129] on img "Previous" at bounding box center [84, 131] width 11 height 28
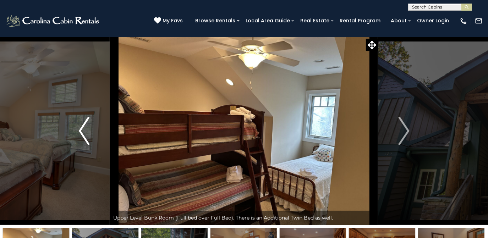
click at [80, 129] on img "Previous" at bounding box center [84, 131] width 11 height 28
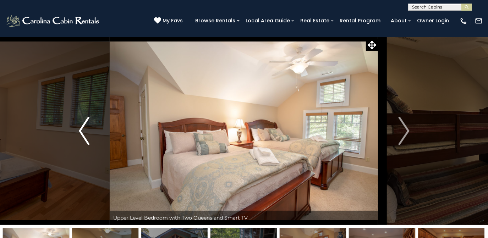
click at [80, 129] on img "Previous" at bounding box center [84, 131] width 11 height 28
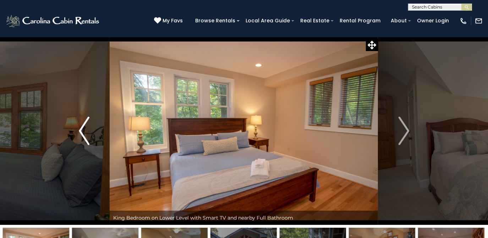
click at [80, 129] on img "Previous" at bounding box center [84, 131] width 11 height 28
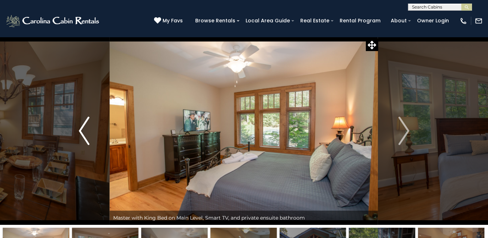
click at [80, 129] on img "Previous" at bounding box center [84, 131] width 11 height 28
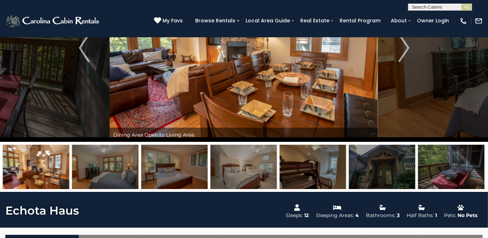
scroll to position [97, 0]
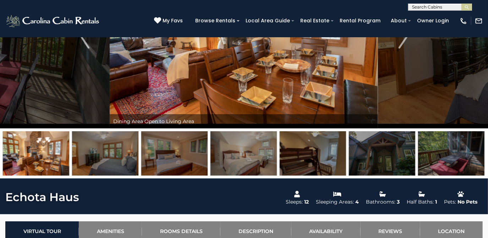
click at [134, 151] on img at bounding box center [105, 153] width 66 height 44
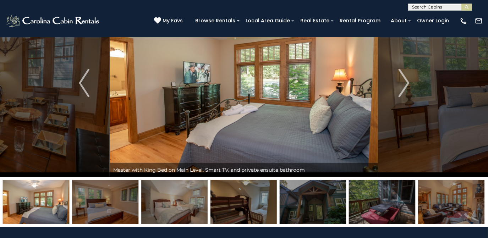
scroll to position [0, 0]
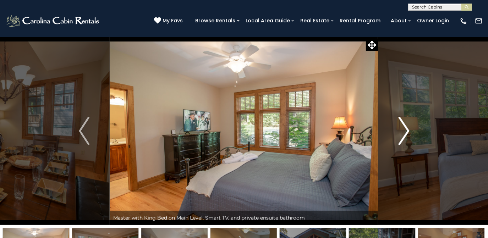
click at [404, 141] on img "Next" at bounding box center [404, 131] width 11 height 28
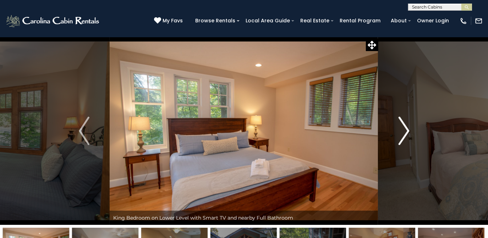
click at [404, 130] on img "Next" at bounding box center [404, 131] width 11 height 28
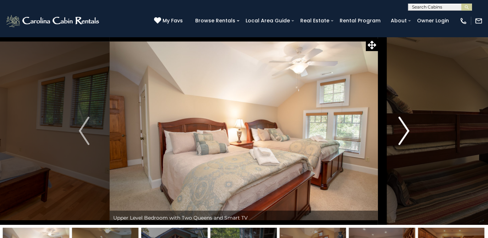
click at [404, 130] on img "Next" at bounding box center [404, 131] width 11 height 28
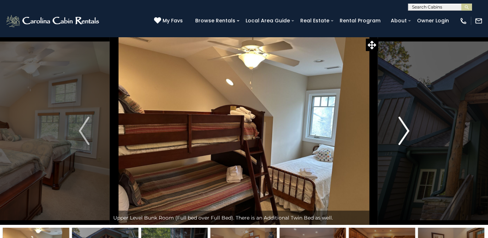
click at [404, 130] on img "Next" at bounding box center [404, 131] width 11 height 28
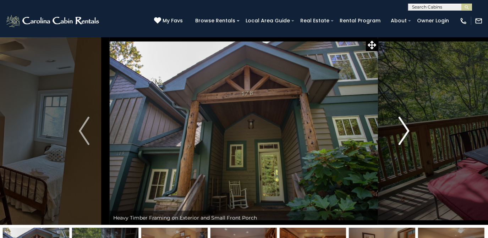
click at [404, 130] on img "Next" at bounding box center [404, 131] width 11 height 28
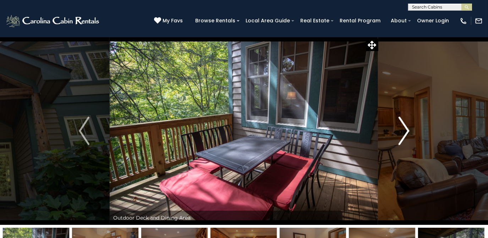
click at [404, 130] on img "Next" at bounding box center [404, 131] width 11 height 28
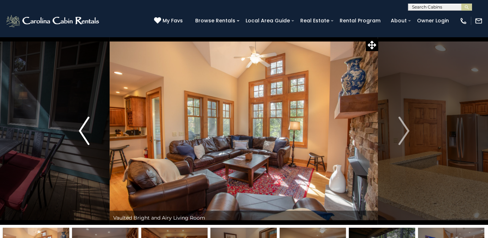
click at [85, 134] on img "Previous" at bounding box center [84, 131] width 11 height 28
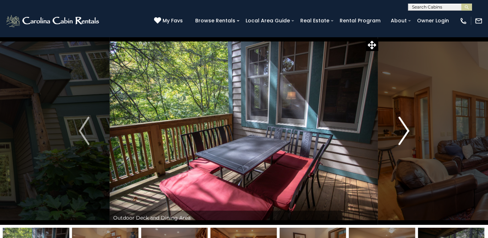
click at [405, 132] on img "Next" at bounding box center [404, 131] width 11 height 28
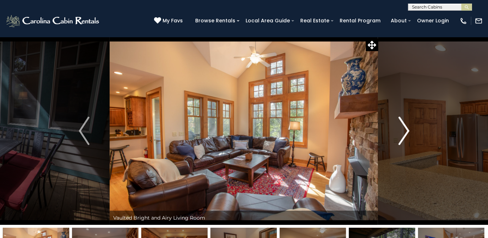
click at [405, 132] on img "Next" at bounding box center [404, 131] width 11 height 28
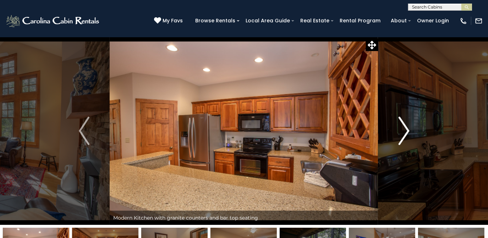
click at [405, 132] on img "Next" at bounding box center [404, 131] width 11 height 28
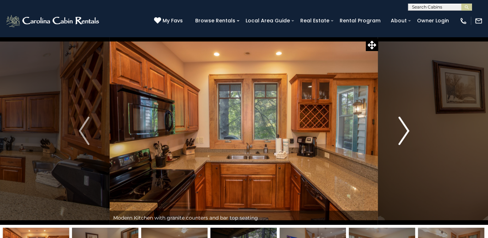
click at [405, 132] on img "Next" at bounding box center [404, 131] width 11 height 28
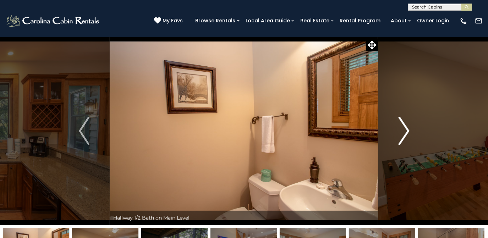
click at [405, 132] on img "Next" at bounding box center [404, 131] width 11 height 28
